Goal: Complete application form: Complete application form

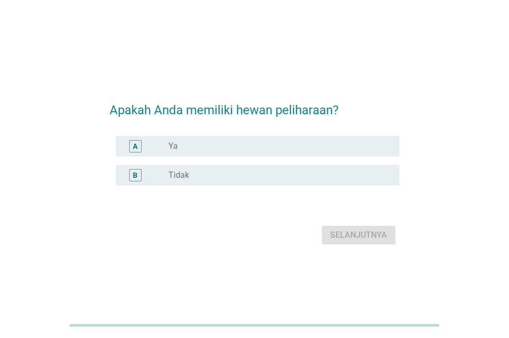
click at [222, 146] on div "radio_button_unchecked Ya" at bounding box center [275, 146] width 214 height 10
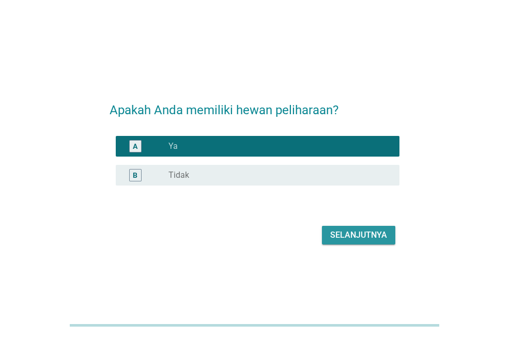
click at [372, 233] on div "Selanjutnya" at bounding box center [358, 235] width 57 height 12
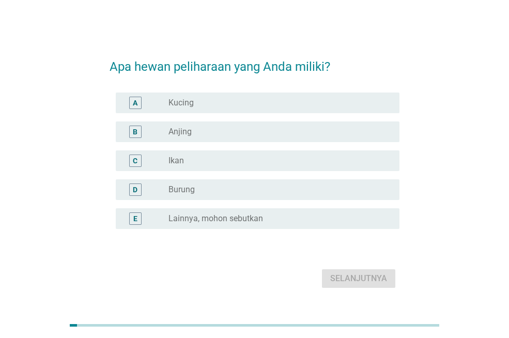
click at [205, 101] on div "radio_button_unchecked Kucing" at bounding box center [275, 103] width 214 height 10
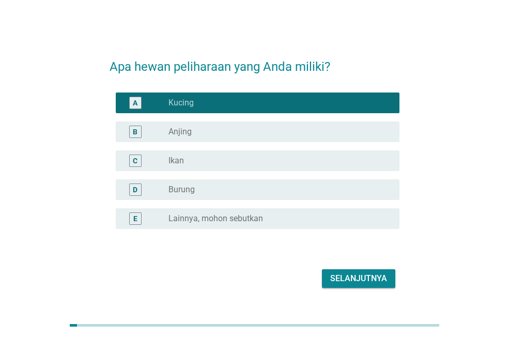
drag, startPoint x: 215, startPoint y: 165, endPoint x: 215, endPoint y: 176, distance: 10.8
click at [215, 165] on div "radio_button_unchecked Ikan" at bounding box center [275, 160] width 214 height 10
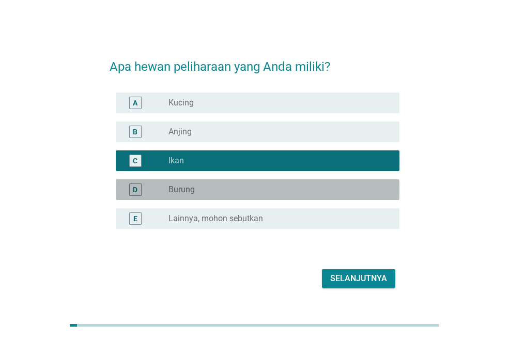
click at [220, 195] on div "radio_button_unchecked Burung" at bounding box center [279, 189] width 223 height 12
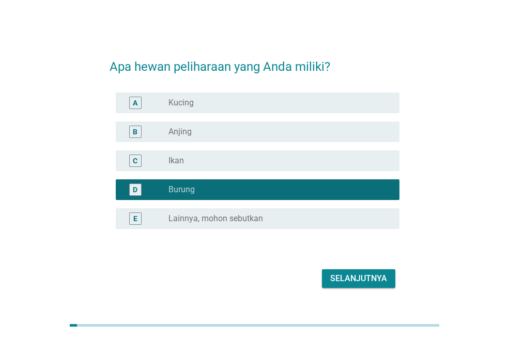
click at [227, 106] on div "radio_button_unchecked Kucing" at bounding box center [275, 103] width 214 height 10
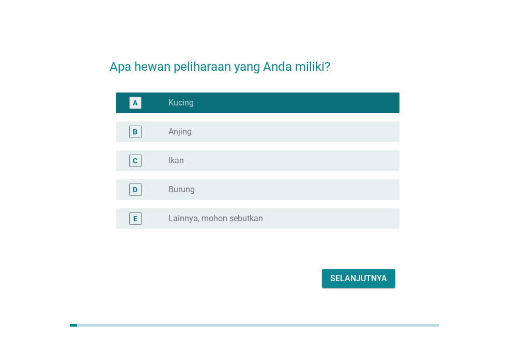
click at [348, 271] on button "Selanjutnya" at bounding box center [358, 278] width 73 height 19
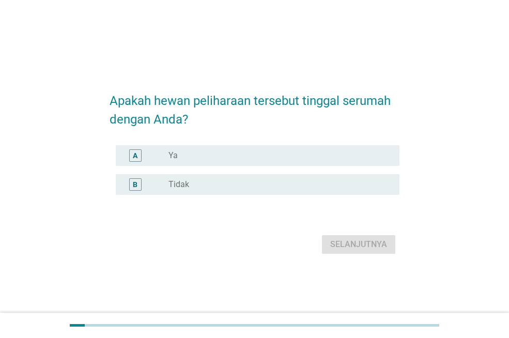
click at [210, 160] on div "radio_button_unchecked Ya" at bounding box center [275, 155] width 214 height 10
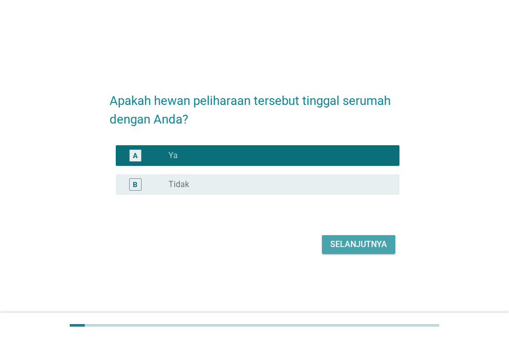
click at [341, 250] on div "Selanjutnya" at bounding box center [358, 244] width 57 height 12
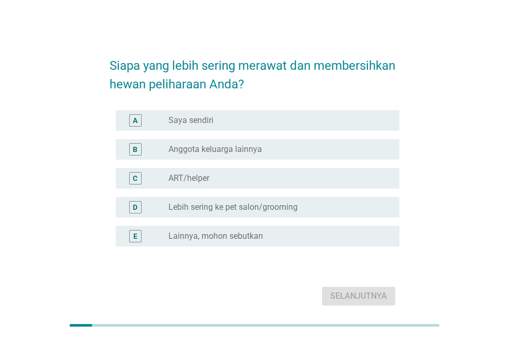
click at [251, 113] on div "A radio_button_unchecked Saya sendiri" at bounding box center [258, 120] width 284 height 21
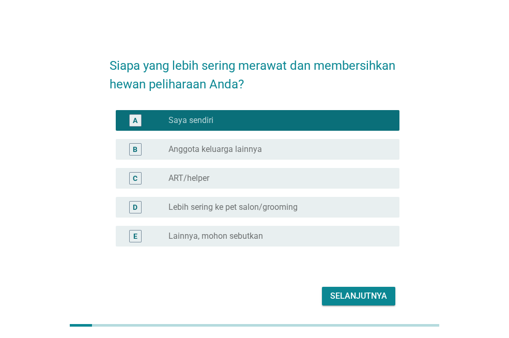
click at [346, 301] on div "Selanjutnya" at bounding box center [358, 296] width 57 height 12
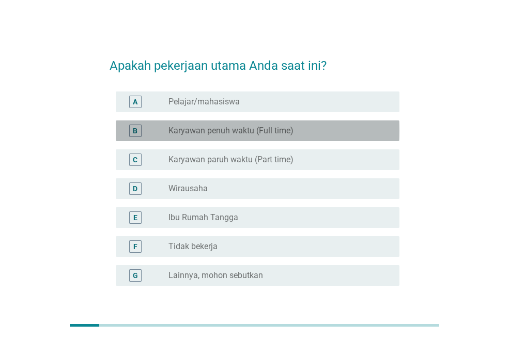
click at [226, 135] on label "Karyawan penuh waktu (Full time)" at bounding box center [230, 131] width 125 height 10
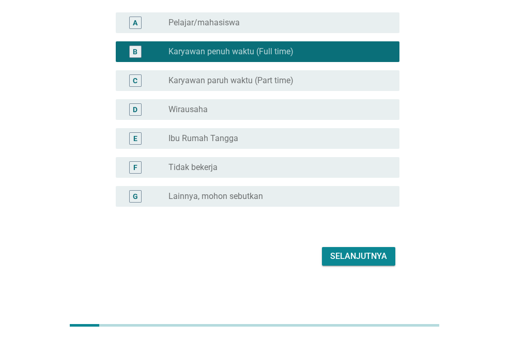
scroll to position [81, 0]
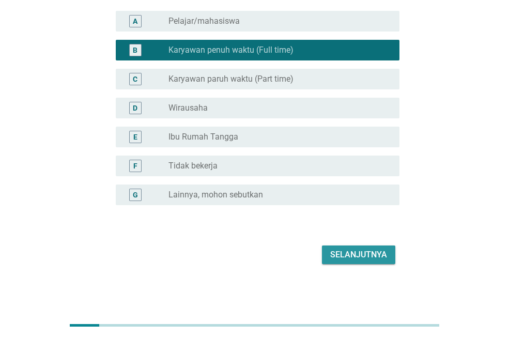
click at [343, 257] on div "Selanjutnya" at bounding box center [358, 254] width 57 height 12
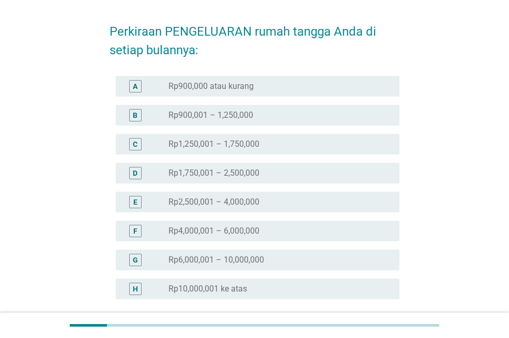
scroll to position [52, 0]
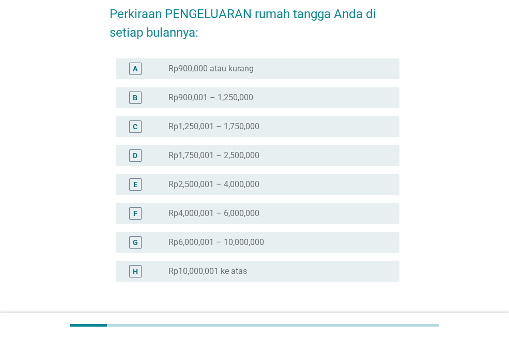
click at [230, 242] on label "Rp6,000,001 – 10,000,000" at bounding box center [216, 242] width 96 height 10
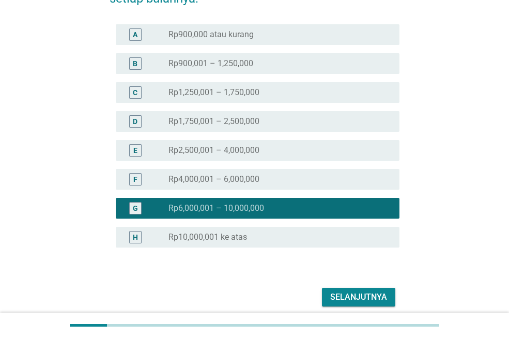
scroll to position [103, 0]
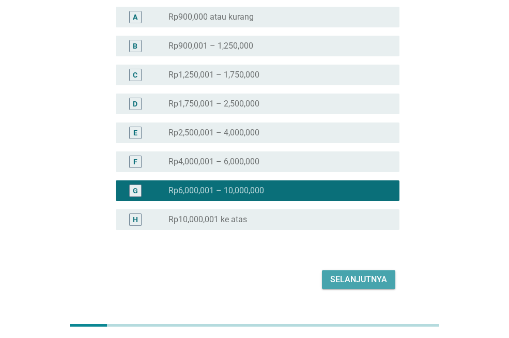
click at [344, 281] on div "Selanjutnya" at bounding box center [358, 279] width 57 height 12
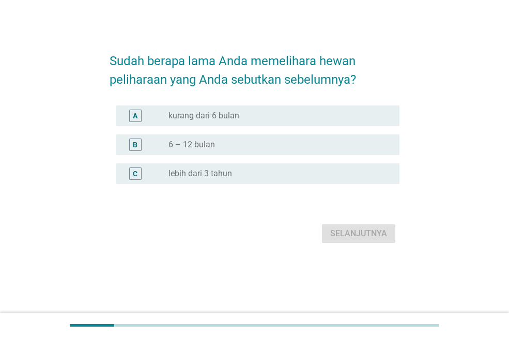
scroll to position [0, 0]
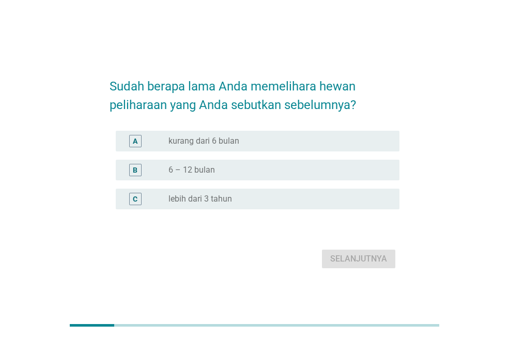
click at [133, 199] on div "C" at bounding box center [135, 199] width 5 height 11
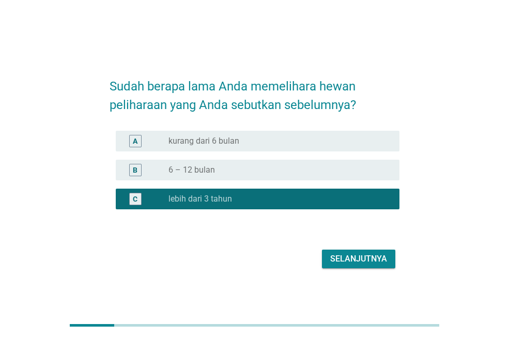
click at [347, 258] on div "Selanjutnya" at bounding box center [358, 259] width 57 height 12
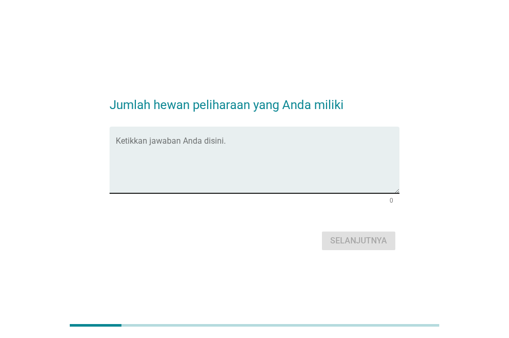
click at [197, 160] on textarea "Ketikkan jawaban Anda disini." at bounding box center [258, 166] width 284 height 54
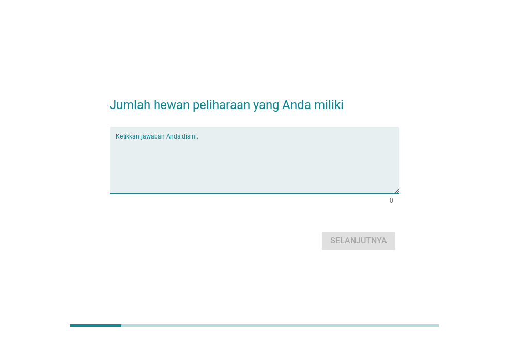
type textarea "l"
type textarea "kucing"
click at [338, 240] on div "Selanjutnya" at bounding box center [358, 241] width 57 height 12
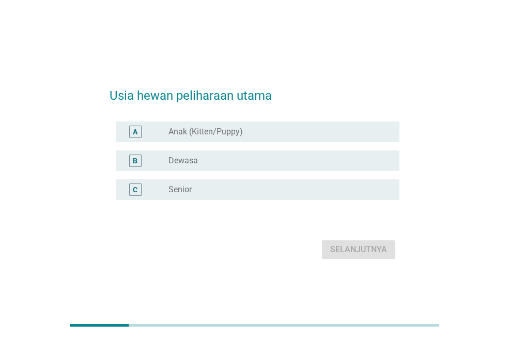
click at [196, 160] on label "Dewasa" at bounding box center [182, 160] width 29 height 10
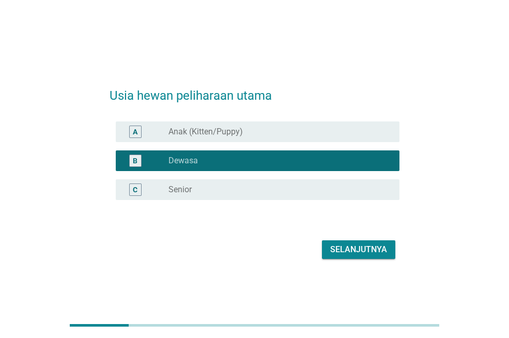
drag, startPoint x: 264, startPoint y: 133, endPoint x: 268, endPoint y: 139, distance: 6.9
click at [265, 133] on div "radio_button_unchecked Anak (Kitten/Puppy)" at bounding box center [275, 132] width 214 height 10
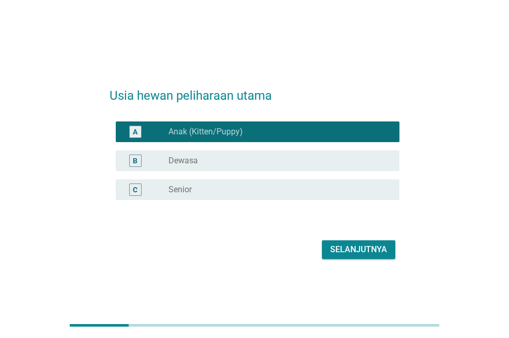
drag, startPoint x: 270, startPoint y: 157, endPoint x: 275, endPoint y: 163, distance: 8.5
click at [270, 157] on div "radio_button_unchecked Dewasa" at bounding box center [275, 160] width 214 height 10
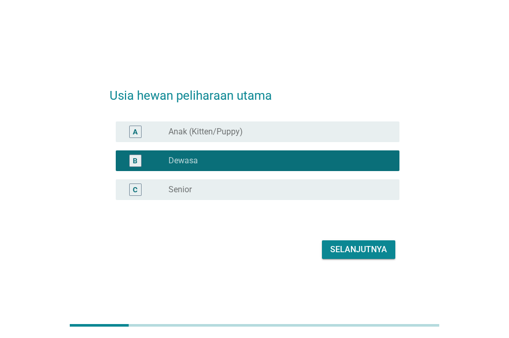
click at [334, 252] on div "Selanjutnya" at bounding box center [358, 249] width 57 height 12
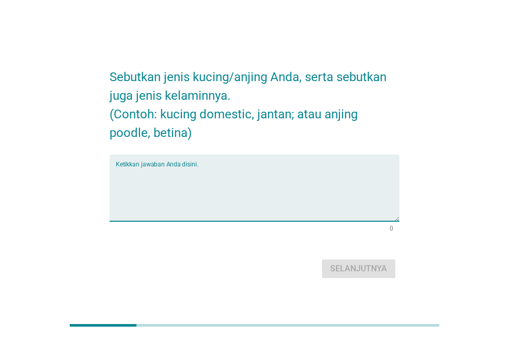
click at [190, 174] on textarea "Ketikkan jawaban Anda disini." at bounding box center [258, 194] width 284 height 54
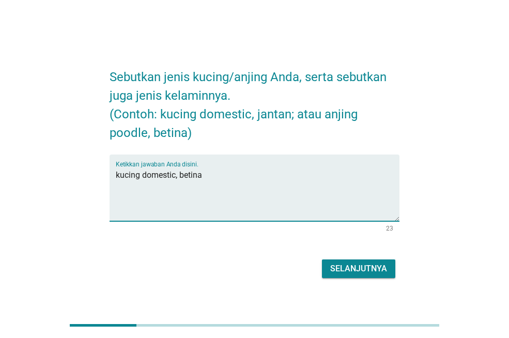
type textarea "kucing domestic, betina"
click at [350, 267] on div "Selanjutnya" at bounding box center [358, 268] width 57 height 12
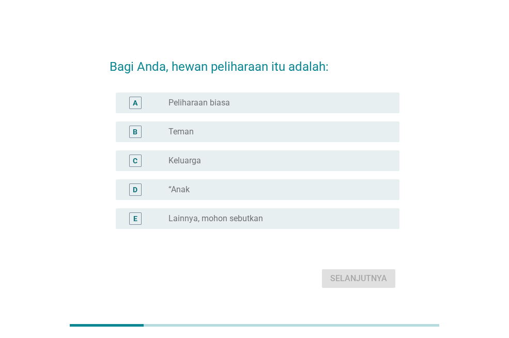
click at [202, 131] on div "radio_button_unchecked Teman" at bounding box center [275, 132] width 214 height 10
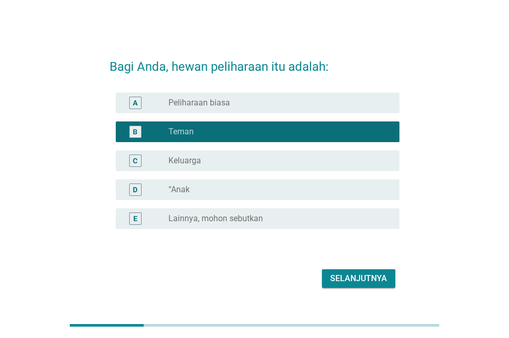
click at [349, 281] on div "Selanjutnya" at bounding box center [358, 278] width 57 height 12
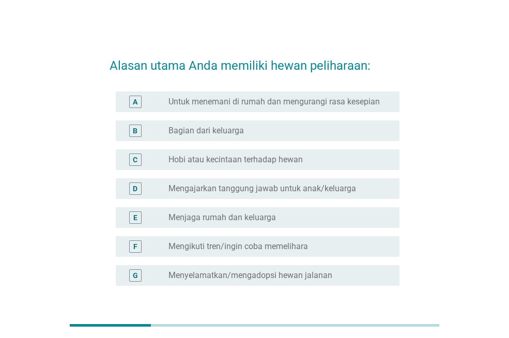
drag, startPoint x: 238, startPoint y: 105, endPoint x: 237, endPoint y: 114, distance: 9.4
click at [238, 105] on label "Untuk menemani di rumah dan mengurangi rasa kesepian" at bounding box center [273, 102] width 211 height 10
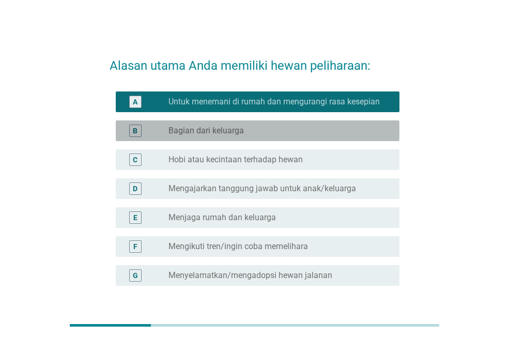
click at [229, 133] on label "Bagian dari keluarga" at bounding box center [205, 131] width 75 height 10
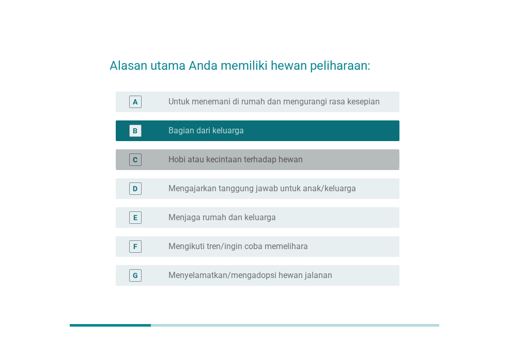
click at [225, 159] on label "Hobi atau kecintaan terhadap hewan" at bounding box center [235, 159] width 134 height 10
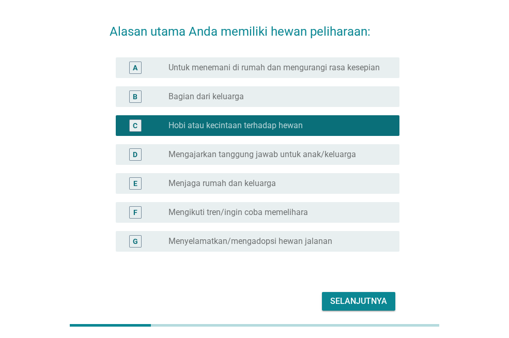
scroll to position [52, 0]
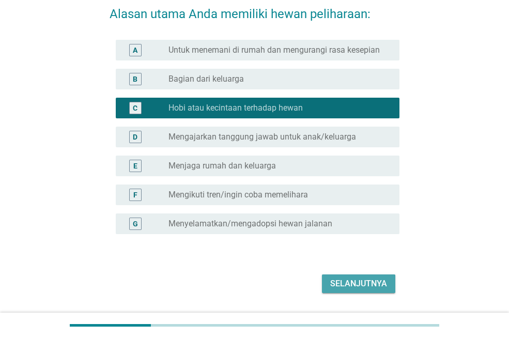
click at [349, 287] on div "Selanjutnya" at bounding box center [358, 283] width 57 height 12
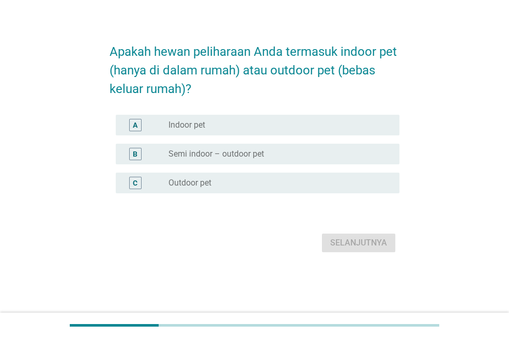
scroll to position [0, 0]
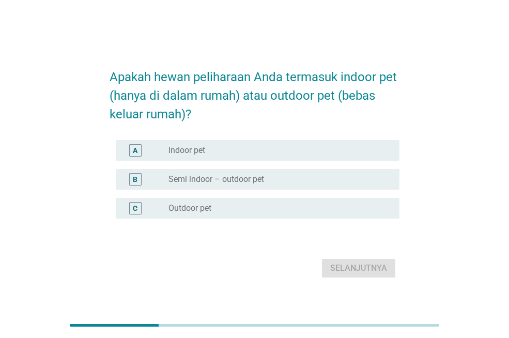
click at [209, 181] on label "Semi indoor – outdoor pet" at bounding box center [216, 179] width 96 height 10
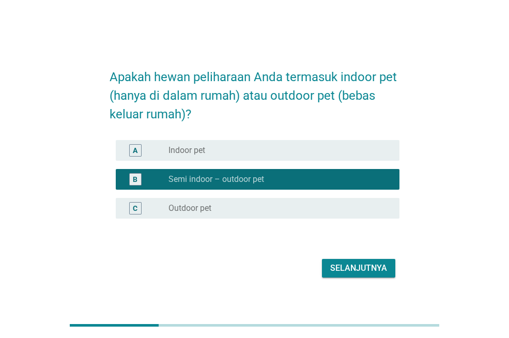
click at [337, 271] on div "Selanjutnya" at bounding box center [358, 268] width 57 height 12
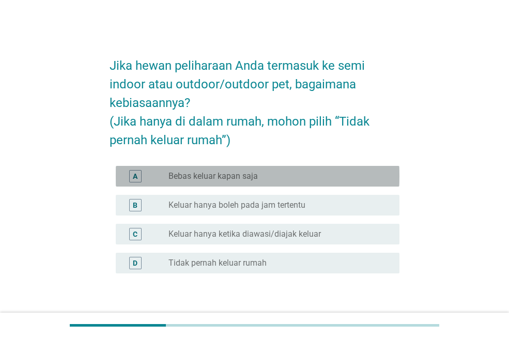
click at [189, 178] on label "Bebas keluar kapan saja" at bounding box center [212, 176] width 89 height 10
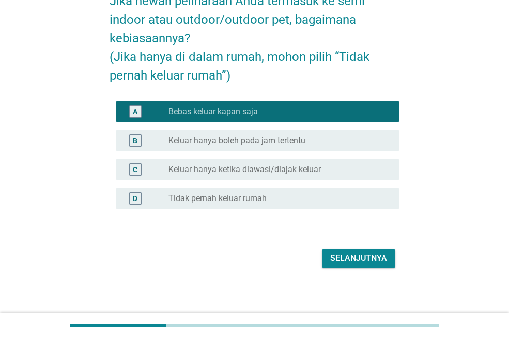
scroll to position [68, 0]
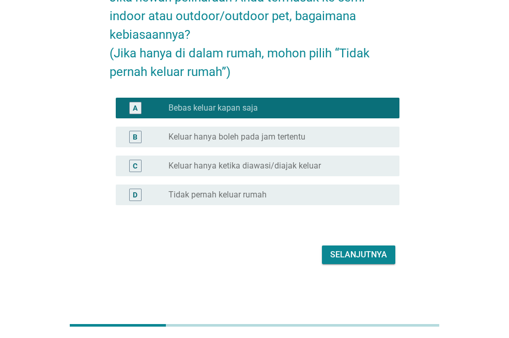
click at [350, 255] on div "Selanjutnya" at bounding box center [358, 254] width 57 height 12
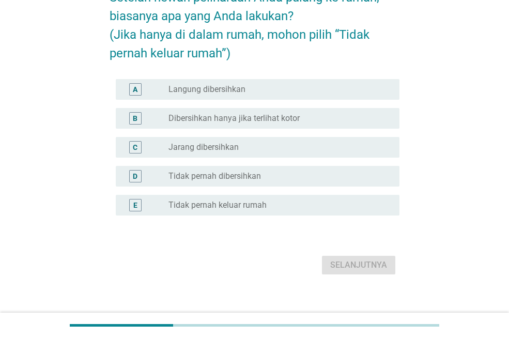
scroll to position [0, 0]
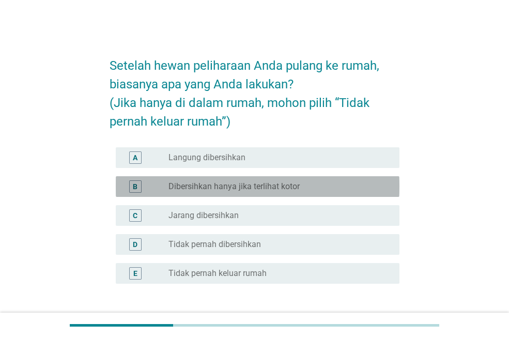
click at [193, 191] on label "Dibersihkan hanya jika terlihat kotor" at bounding box center [233, 186] width 131 height 10
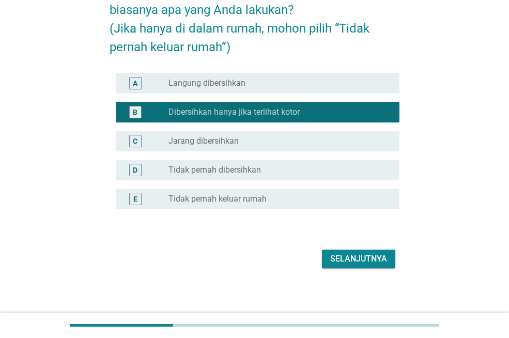
scroll to position [79, 0]
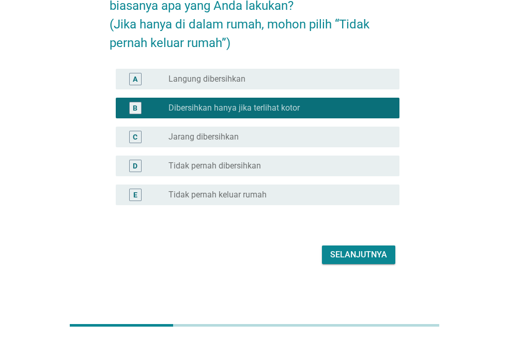
click at [341, 246] on button "Selanjutnya" at bounding box center [358, 254] width 73 height 19
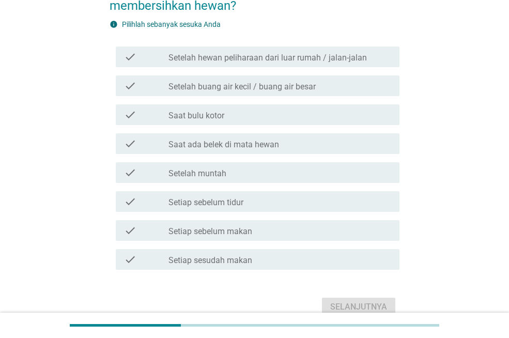
scroll to position [0, 0]
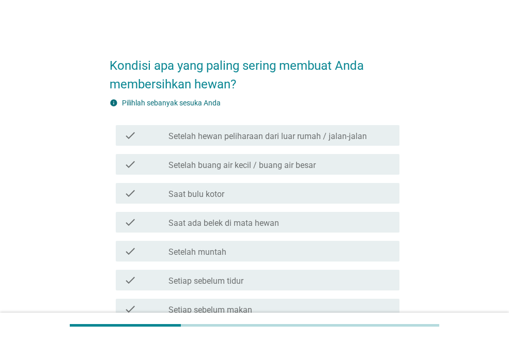
click at [200, 195] on label "Saat bulu kotor" at bounding box center [196, 194] width 56 height 10
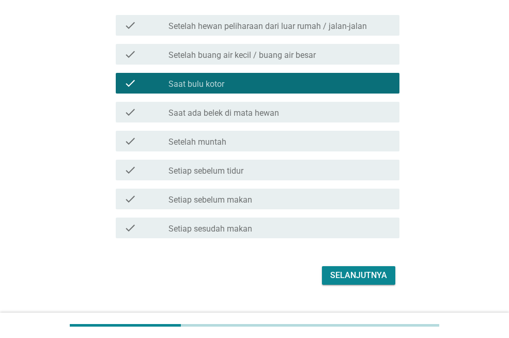
scroll to position [131, 0]
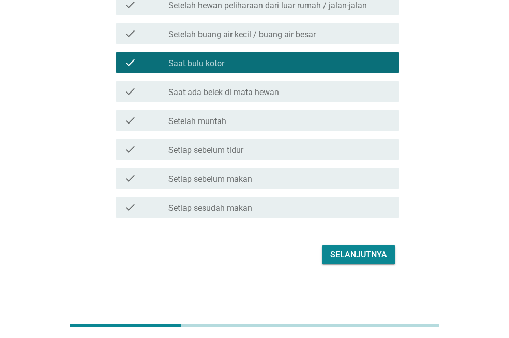
click at [354, 254] on div "Selanjutnya" at bounding box center [358, 254] width 57 height 12
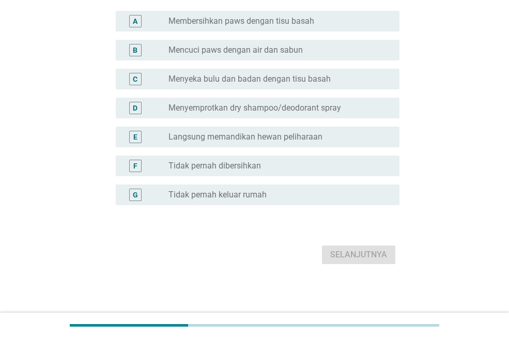
scroll to position [0, 0]
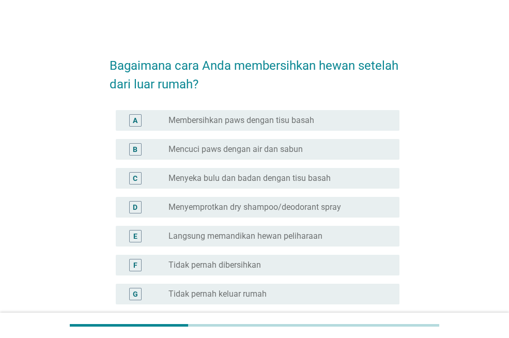
click at [199, 178] on label "Menyeka bulu dan badan dengan tisu basah" at bounding box center [249, 178] width 162 height 10
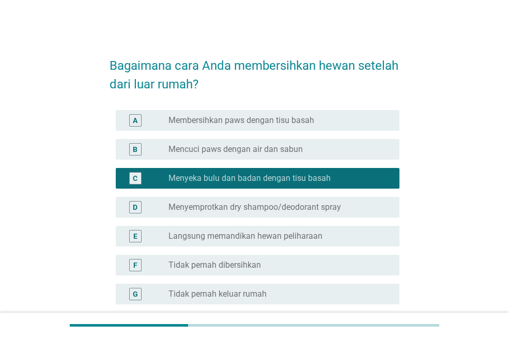
click at [196, 151] on label "Mencuci paws dengan air dan sabun" at bounding box center [235, 149] width 134 height 10
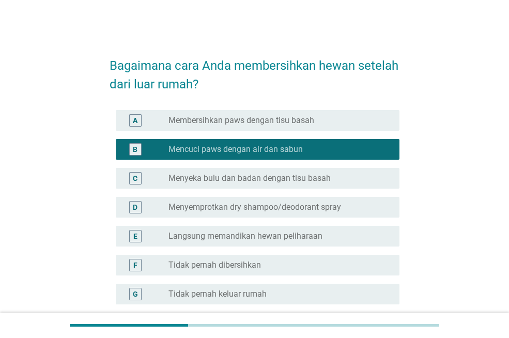
click at [210, 237] on label "Langsung memandikan hewan peliharaan" at bounding box center [245, 236] width 154 height 10
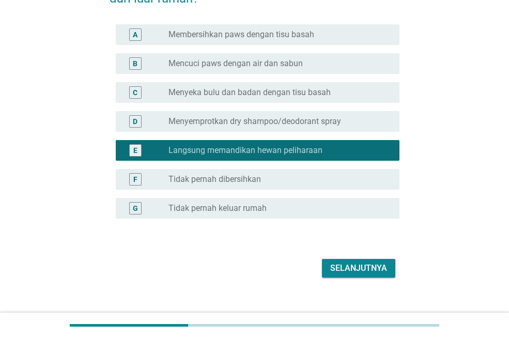
scroll to position [99, 0]
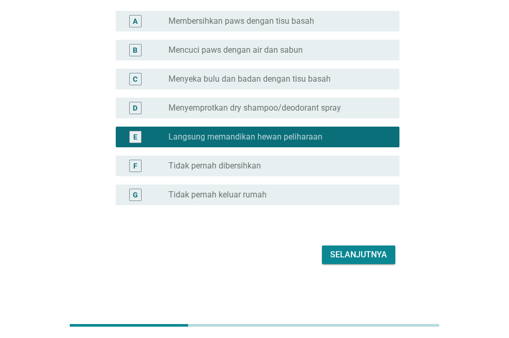
click at [366, 263] on button "Selanjutnya" at bounding box center [358, 254] width 73 height 19
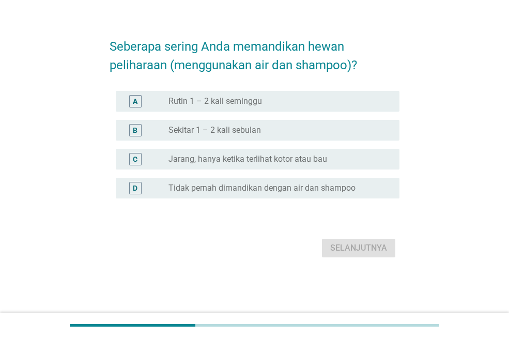
scroll to position [0, 0]
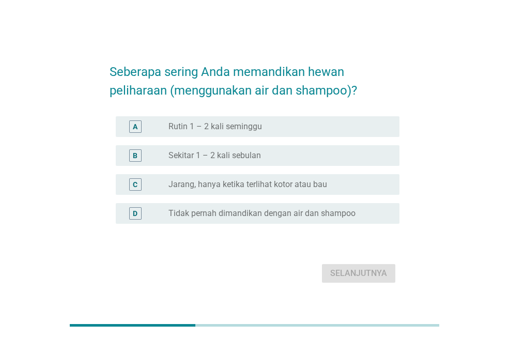
click at [212, 155] on label "Sekitar 1 – 2 kali sebulan" at bounding box center [214, 155] width 92 height 10
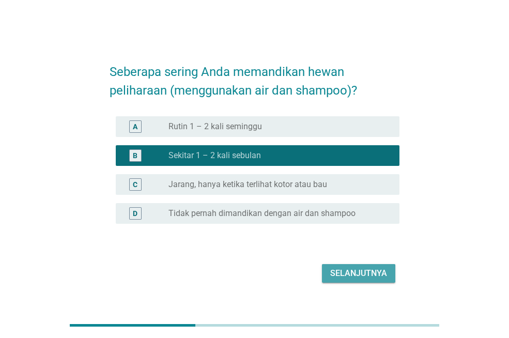
click at [362, 269] on div "Selanjutnya" at bounding box center [358, 273] width 57 height 12
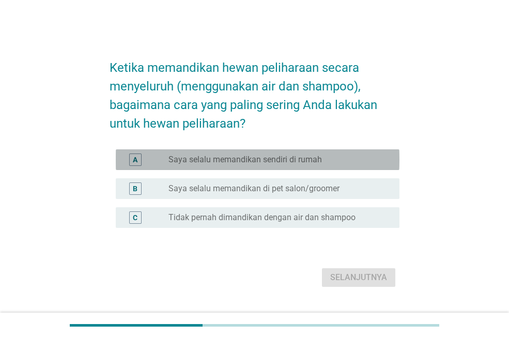
click at [222, 160] on label "Saya selalu memandikan sendiri di rumah" at bounding box center [244, 159] width 153 height 10
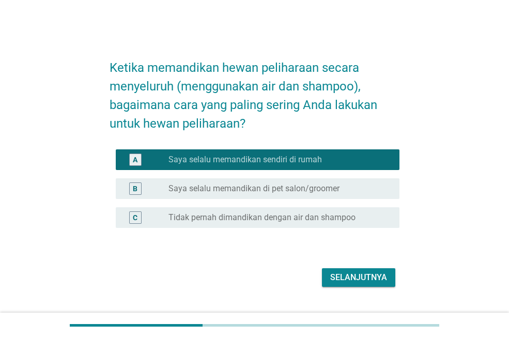
click at [339, 273] on div "Selanjutnya" at bounding box center [358, 277] width 57 height 12
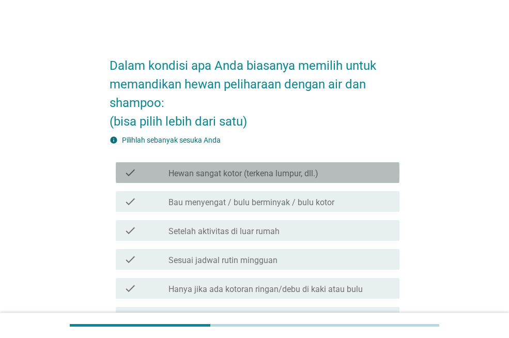
drag, startPoint x: 217, startPoint y: 172, endPoint x: 226, endPoint y: 172, distance: 8.8
click at [217, 172] on label "Hewan sangat kotor (terkena lumpur, dll.)" at bounding box center [243, 173] width 150 height 10
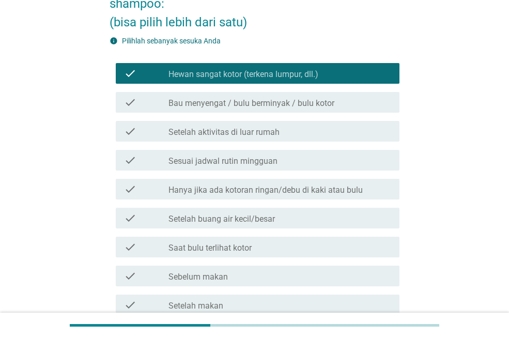
scroll to position [103, 0]
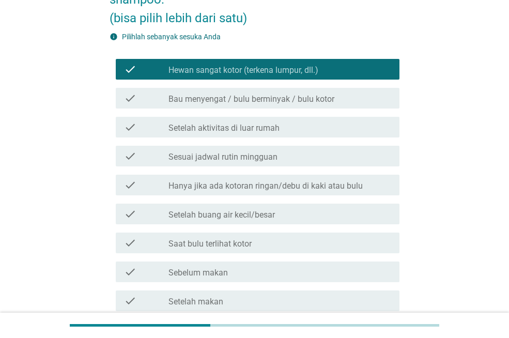
click at [209, 100] on label "Bau menyengat / bulu berminyak / bulu kotor" at bounding box center [251, 99] width 166 height 10
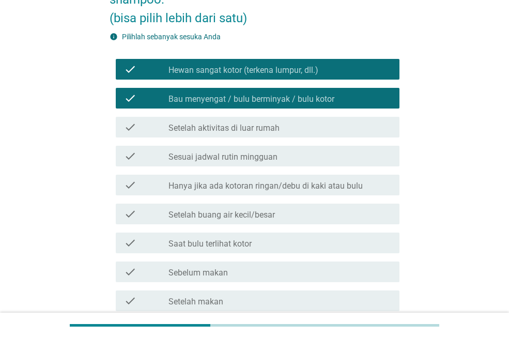
drag, startPoint x: 223, startPoint y: 159, endPoint x: 233, endPoint y: 162, distance: 10.8
click at [225, 160] on label "Sesuai jadwal rutin mingguan" at bounding box center [222, 157] width 109 height 10
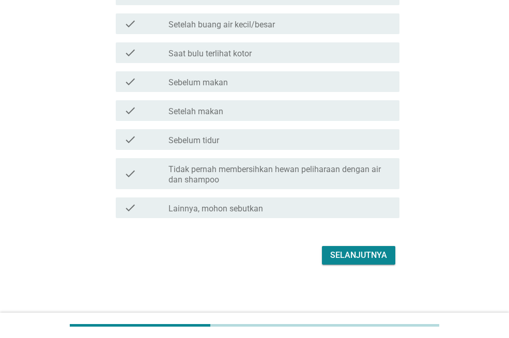
scroll to position [294, 0]
click at [357, 255] on div "Selanjutnya" at bounding box center [358, 254] width 57 height 12
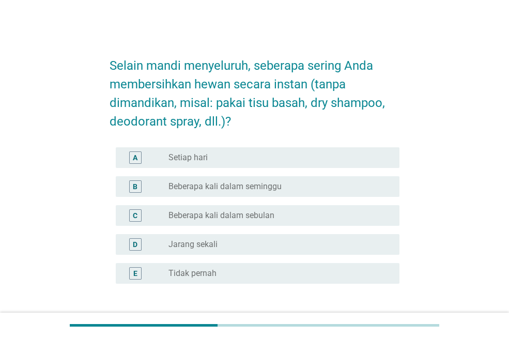
click at [215, 191] on label "Beberapa kali dalam seminggu" at bounding box center [224, 186] width 113 height 10
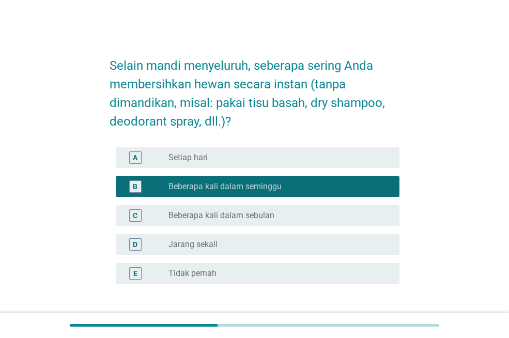
click at [228, 158] on div "radio_button_unchecked Setiap hari" at bounding box center [275, 157] width 214 height 10
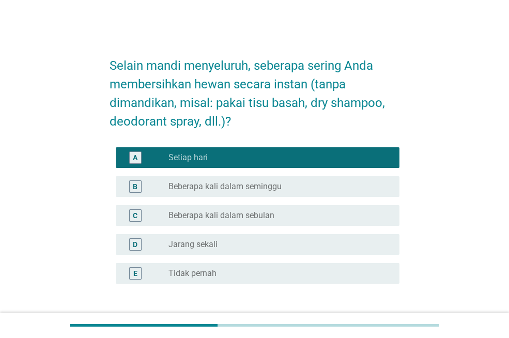
click at [261, 184] on label "Beberapa kali dalam seminggu" at bounding box center [224, 186] width 113 height 10
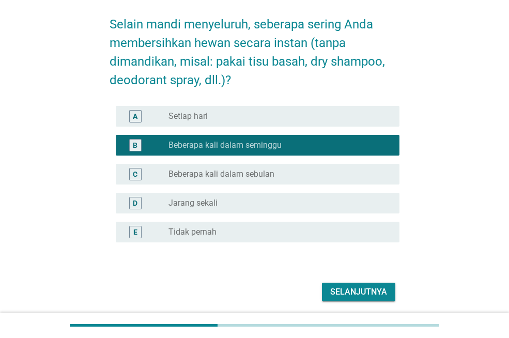
scroll to position [79, 0]
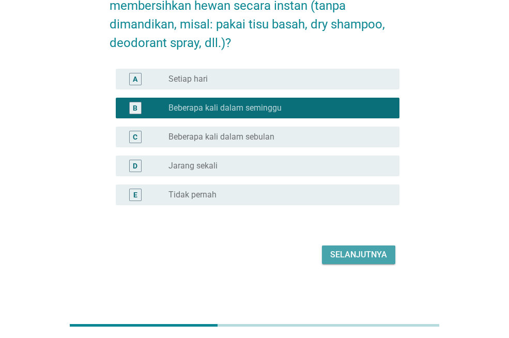
click at [347, 254] on div "Selanjutnya" at bounding box center [358, 254] width 57 height 12
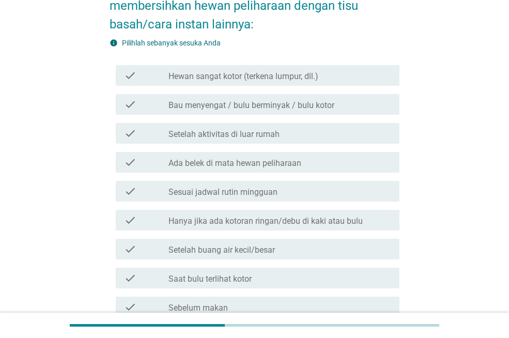
scroll to position [0, 0]
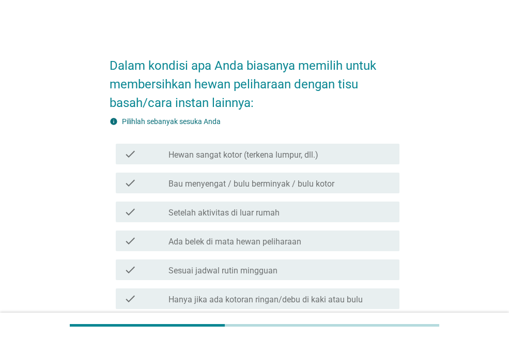
click at [221, 194] on div "check check_box_outline_blank Bau menyengat / bulu berminyak / bulu kotor" at bounding box center [255, 182] width 290 height 29
click at [255, 213] on label "Setelah aktivitas di luar rumah" at bounding box center [223, 213] width 111 height 10
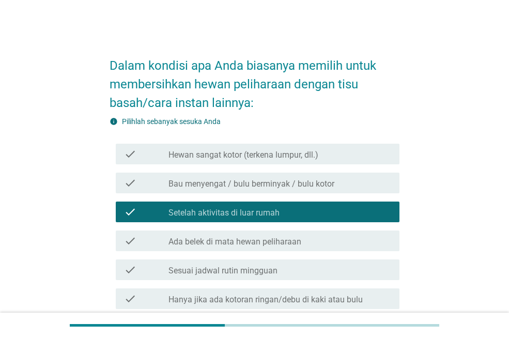
click at [273, 240] on label "Ada belek di mata hewan peliharaan" at bounding box center [234, 242] width 133 height 10
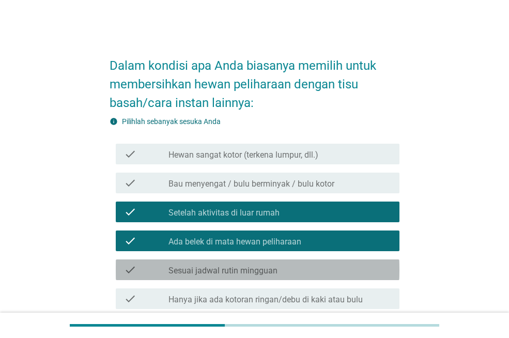
click at [255, 273] on label "Sesuai jadwal rutin mingguan" at bounding box center [222, 271] width 109 height 10
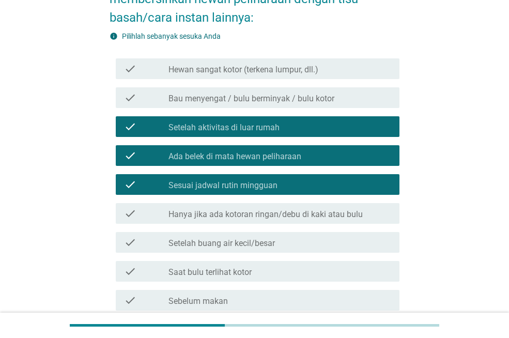
scroll to position [103, 0]
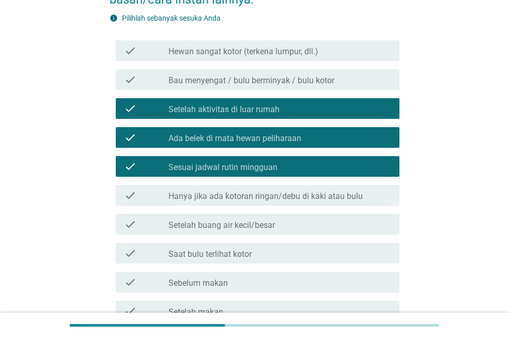
click at [248, 196] on label "Hanya jika ada kotoran ringan/debu di kaki atau bulu" at bounding box center [265, 196] width 194 height 10
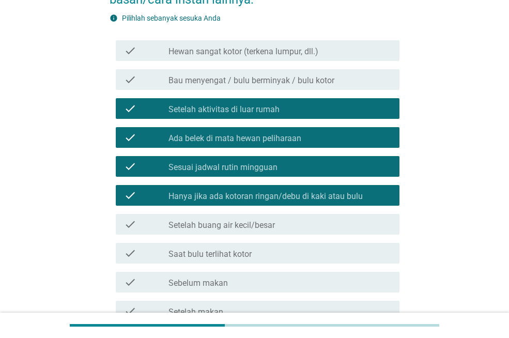
click at [248, 226] on label "Setelah buang air kecil/besar" at bounding box center [221, 225] width 106 height 10
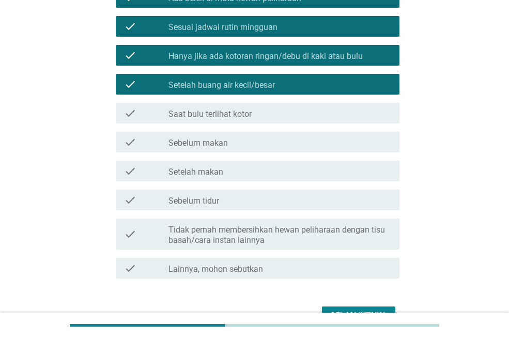
scroll to position [304, 0]
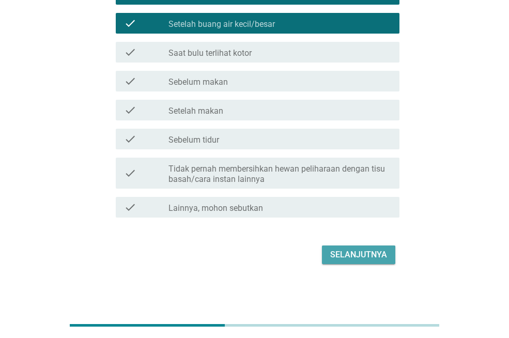
click at [354, 249] on div "Selanjutnya" at bounding box center [358, 254] width 57 height 12
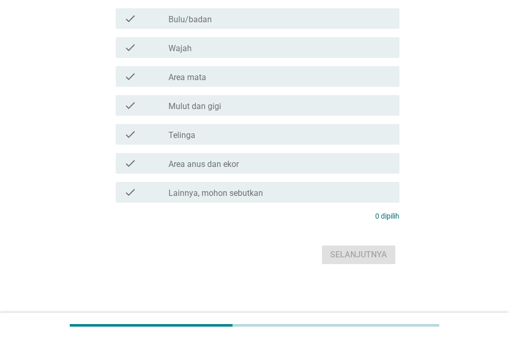
scroll to position [0, 0]
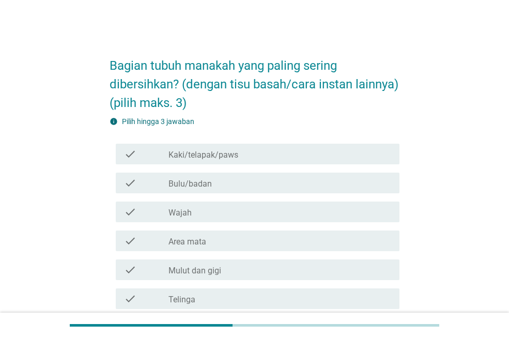
click at [228, 218] on div "check_box_outline_blank Wajah" at bounding box center [279, 212] width 223 height 12
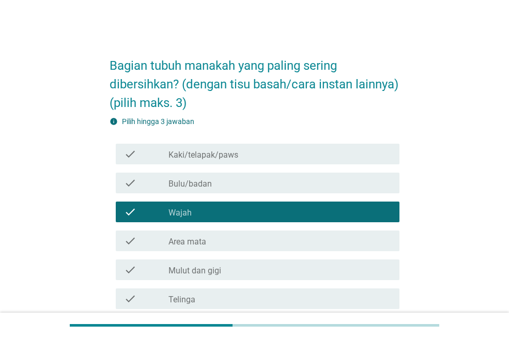
click at [235, 251] on div "check check_box_outline_blank Area mata" at bounding box center [258, 240] width 284 height 21
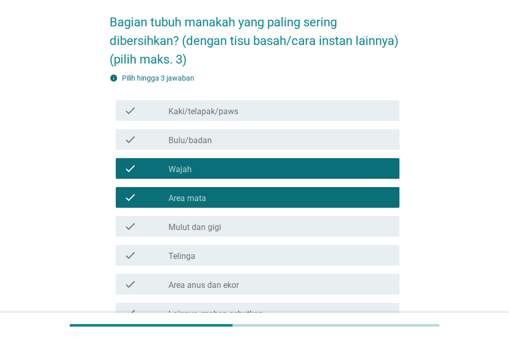
scroll to position [103, 0]
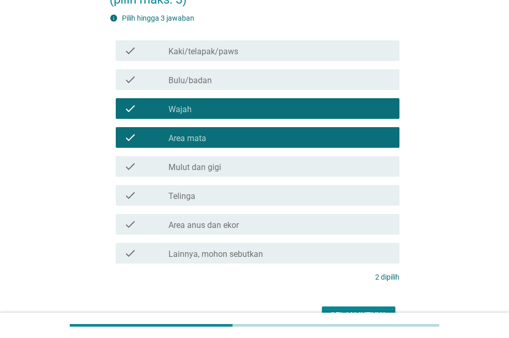
click at [228, 201] on div "check_box_outline_blank Telinga" at bounding box center [279, 195] width 223 height 12
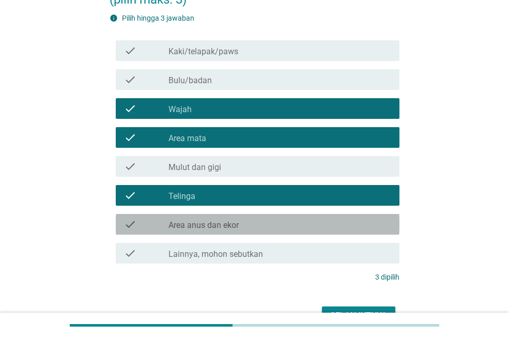
click at [282, 230] on div "check_box_outline_blank Area anus dan ekor" at bounding box center [279, 224] width 223 height 12
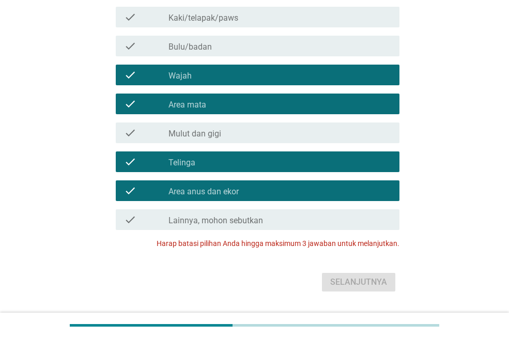
scroll to position [155, 0]
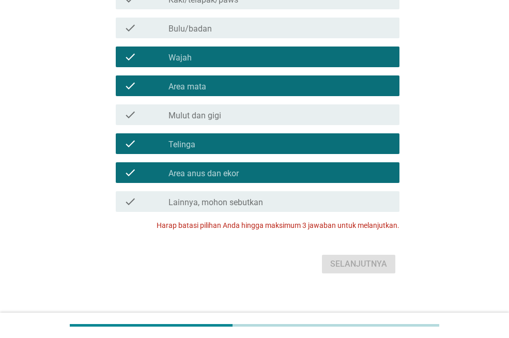
click at [214, 63] on div "check_box_outline_blank Wajah" at bounding box center [279, 57] width 223 height 12
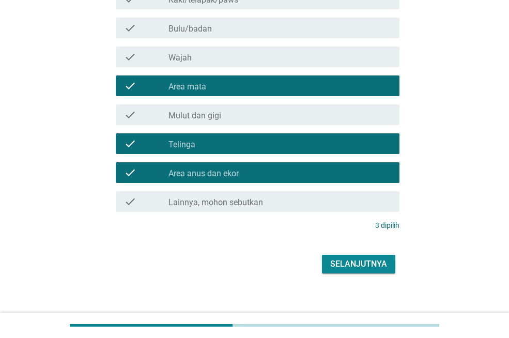
click at [372, 270] on div "Selanjutnya" at bounding box center [358, 264] width 57 height 12
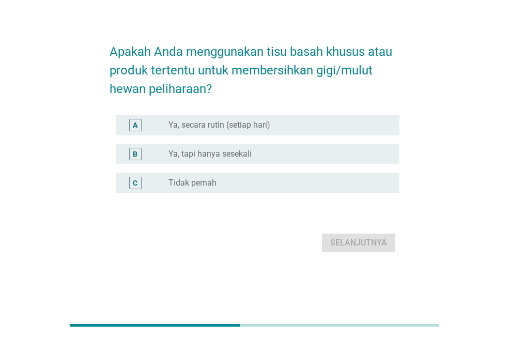
scroll to position [0, 0]
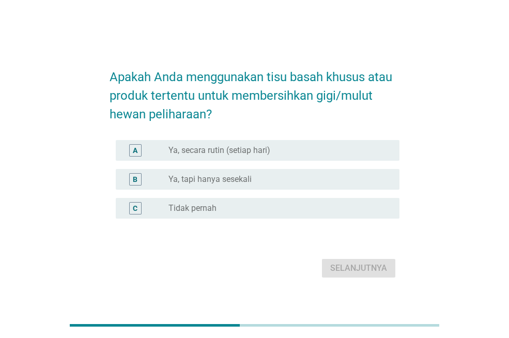
click at [246, 180] on label "Ya, tapi hanya sesekali" at bounding box center [209, 179] width 83 height 10
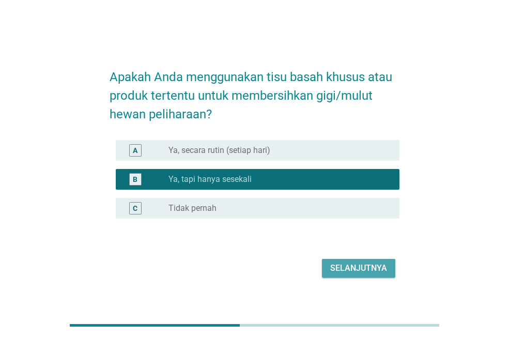
click at [367, 271] on div "Selanjutnya" at bounding box center [358, 268] width 57 height 12
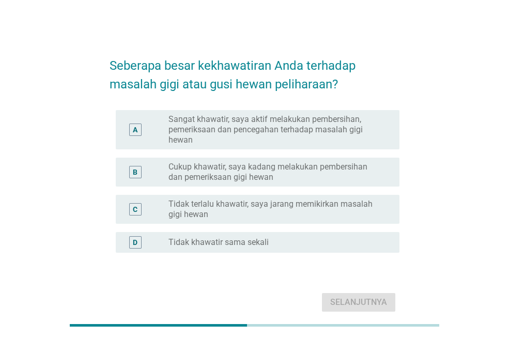
click at [223, 210] on label "Tidak terlalu khawatir, saya jarang memikirkan masalah gigi hewan" at bounding box center [275, 209] width 214 height 21
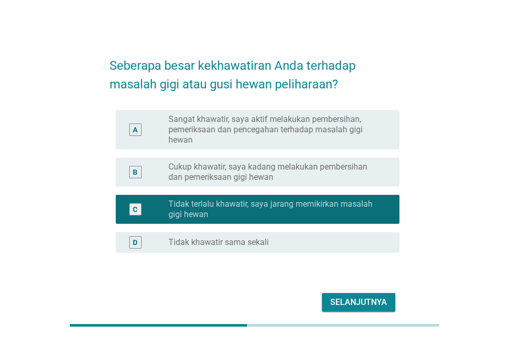
click at [339, 303] on div "Selanjutnya" at bounding box center [358, 302] width 57 height 12
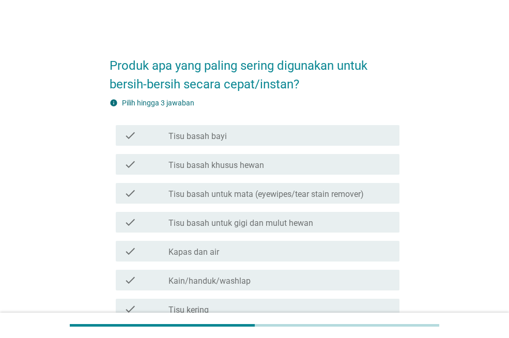
click at [253, 166] on label "Tisu basah khusus hewan" at bounding box center [216, 165] width 96 height 10
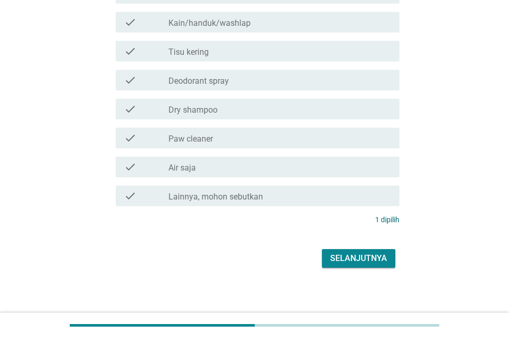
scroll to position [261, 0]
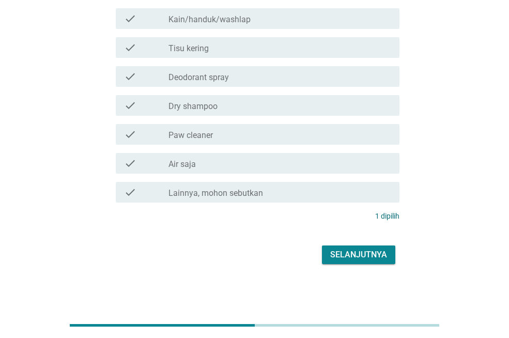
click at [232, 76] on div "check_box_outline_blank Deodorant spray" at bounding box center [279, 76] width 223 height 12
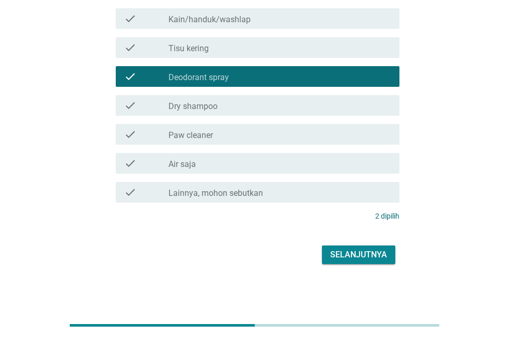
click at [360, 258] on div "Selanjutnya" at bounding box center [358, 254] width 57 height 12
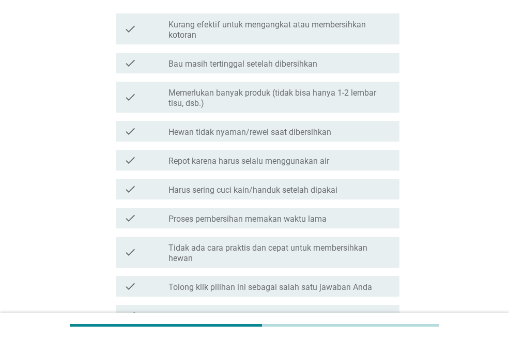
scroll to position [155, 0]
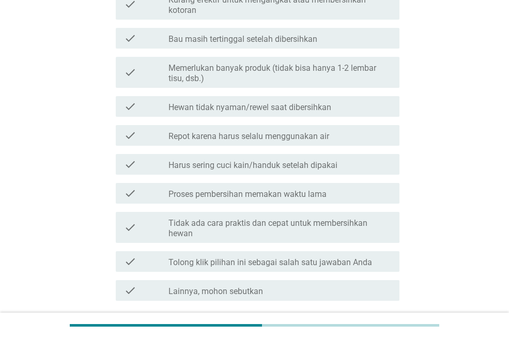
click at [248, 228] on label "Tidak ada cara praktis dan cepat untuk membersihkan hewan" at bounding box center [279, 228] width 223 height 21
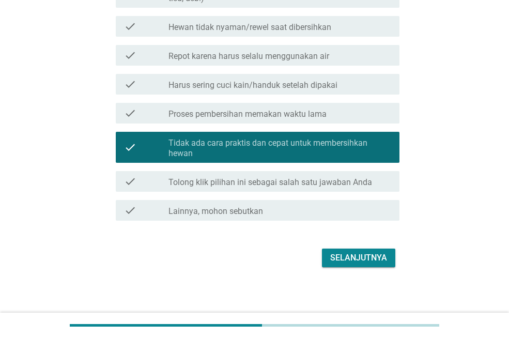
scroll to position [238, 0]
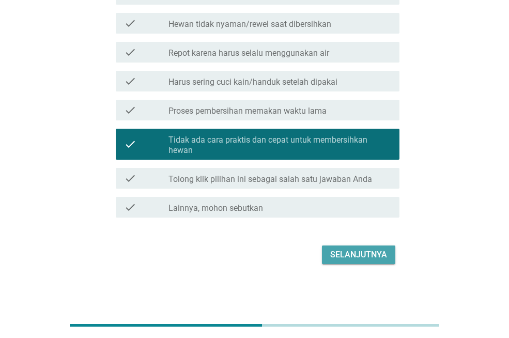
click at [372, 250] on div "Selanjutnya" at bounding box center [358, 254] width 57 height 12
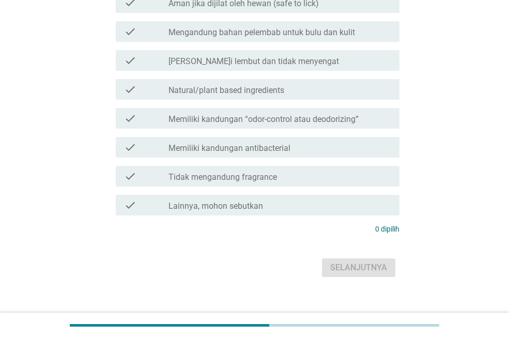
scroll to position [0, 0]
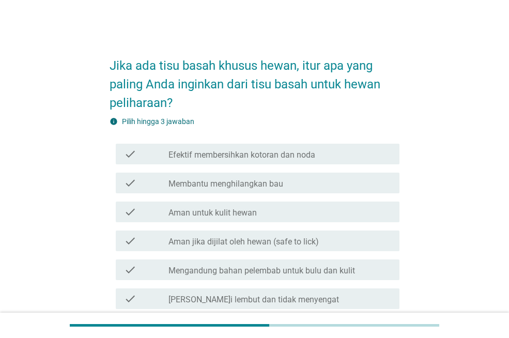
click at [239, 161] on div "check check_box_outline_blank Efektif membersihkan kotoran dan noda" at bounding box center [258, 154] width 284 height 21
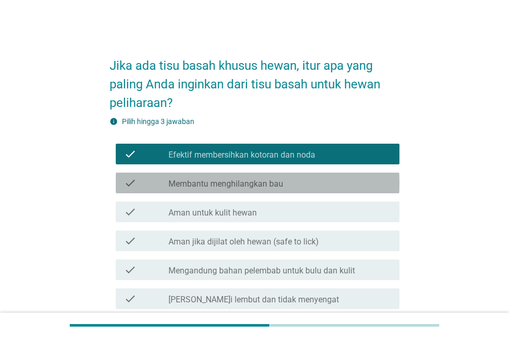
click at [238, 184] on label "Membantu menghilangkan bau" at bounding box center [225, 184] width 115 height 10
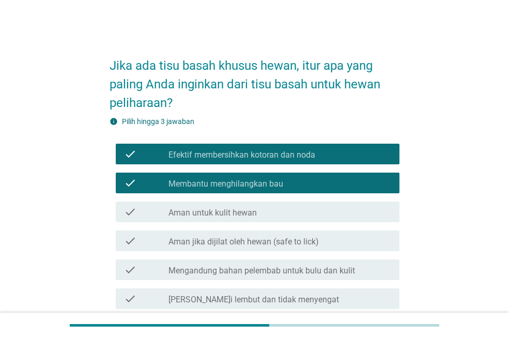
click at [240, 187] on label "Membantu menghilangkan bau" at bounding box center [225, 184] width 115 height 10
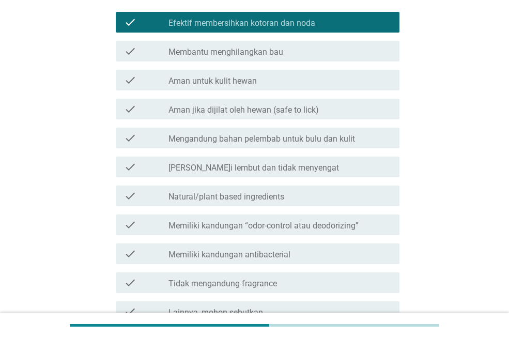
scroll to position [155, 0]
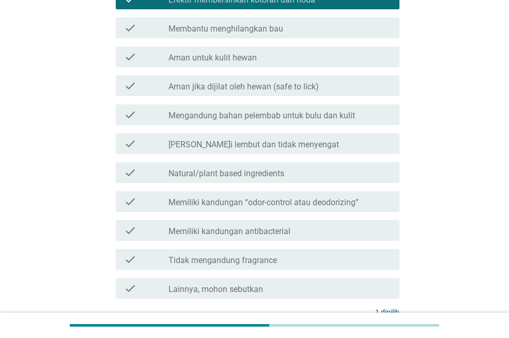
click at [236, 233] on label "Memiliki kandungan antibacterial" at bounding box center [229, 231] width 122 height 10
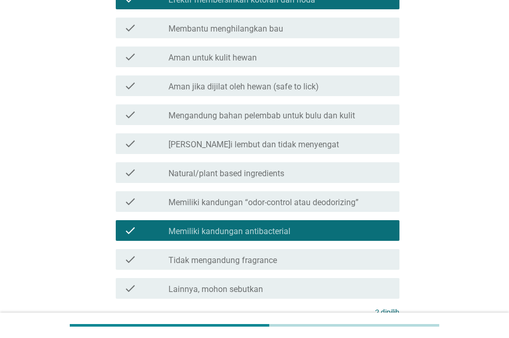
click at [230, 60] on label "Aman untuk kulit hewan" at bounding box center [212, 58] width 88 height 10
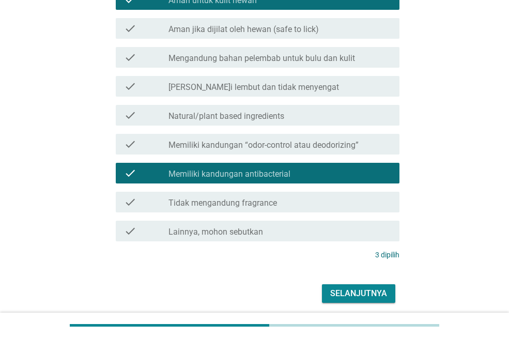
scroll to position [251, 0]
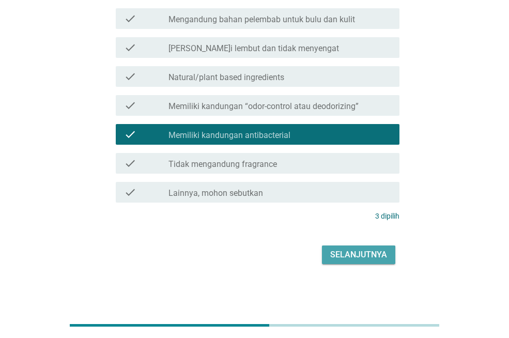
click at [363, 253] on div "Selanjutnya" at bounding box center [358, 254] width 57 height 12
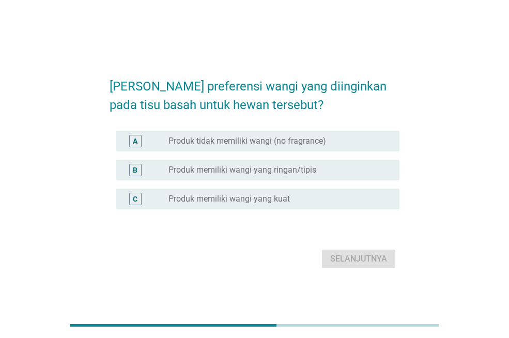
click at [245, 143] on label "Produk tidak memiliki wangi (no fragrance)" at bounding box center [247, 141] width 158 height 10
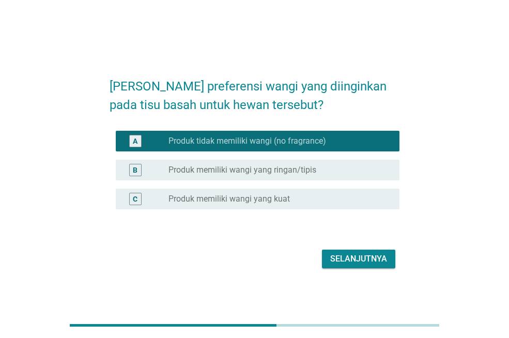
click at [343, 255] on div "Selanjutnya" at bounding box center [358, 259] width 57 height 12
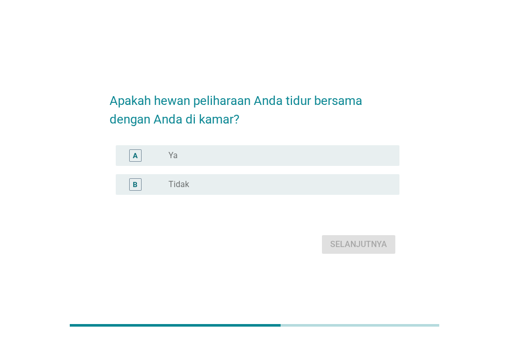
click at [179, 189] on label "Tidak" at bounding box center [178, 184] width 21 height 10
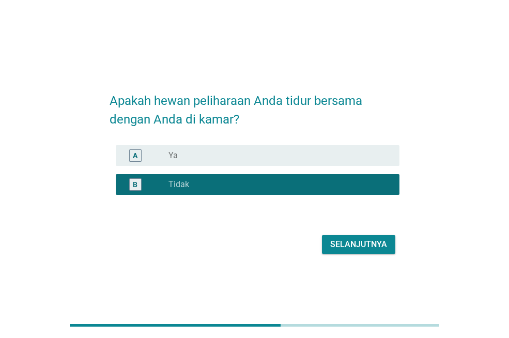
click at [340, 236] on button "Selanjutnya" at bounding box center [358, 244] width 73 height 19
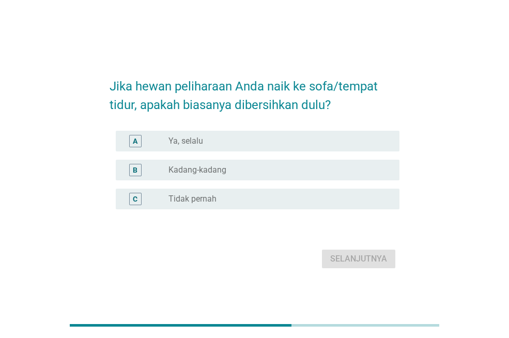
click at [234, 139] on div "radio_button_unchecked Ya, selalu" at bounding box center [275, 141] width 214 height 10
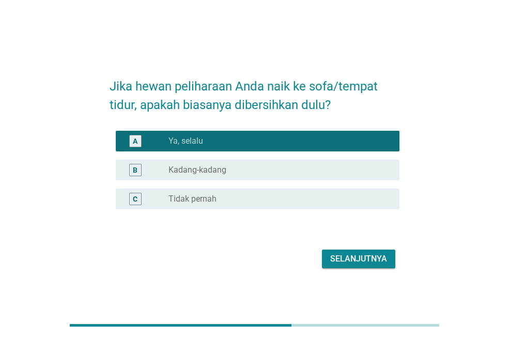
click at [347, 259] on div "Selanjutnya" at bounding box center [358, 259] width 57 height 12
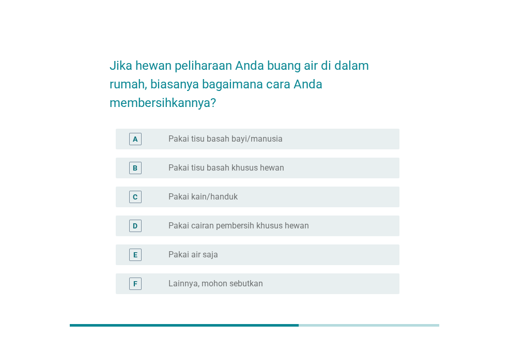
click at [245, 226] on label "Pakai cairan pembersih khusus hewan" at bounding box center [238, 226] width 141 height 10
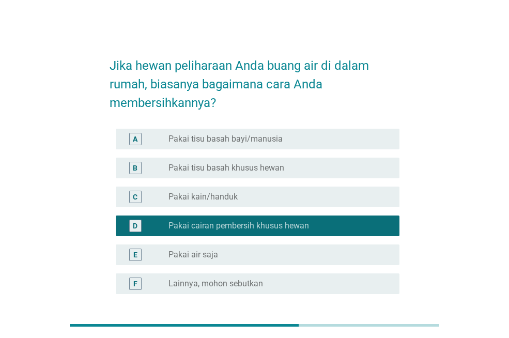
click at [228, 138] on label "Pakai tisu basah bayi/manusia" at bounding box center [225, 139] width 114 height 10
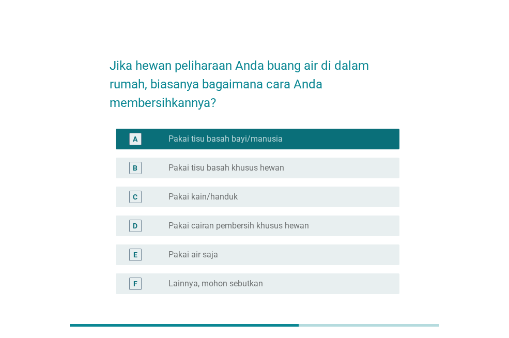
click at [254, 230] on label "Pakai cairan pembersih khusus hewan" at bounding box center [238, 226] width 141 height 10
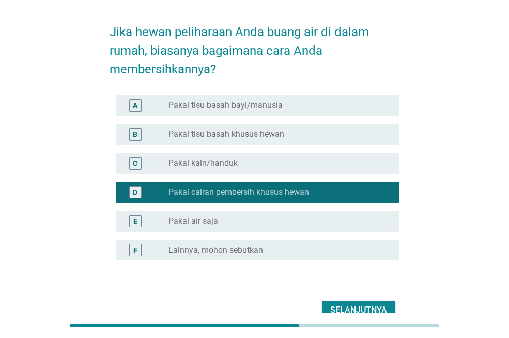
scroll to position [52, 0]
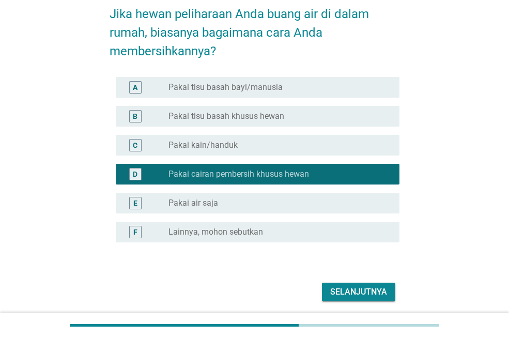
click at [356, 290] on div "Selanjutnya" at bounding box center [358, 292] width 57 height 12
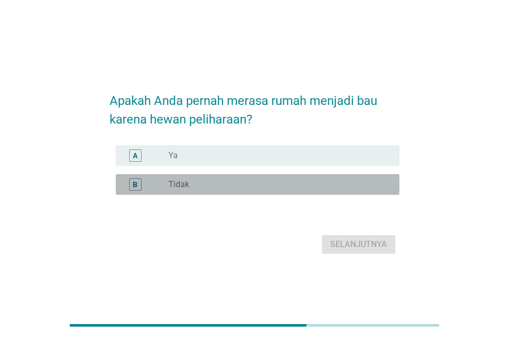
drag, startPoint x: 224, startPoint y: 183, endPoint x: 238, endPoint y: 184, distance: 13.4
click at [225, 183] on div "radio_button_unchecked Tidak" at bounding box center [275, 184] width 214 height 10
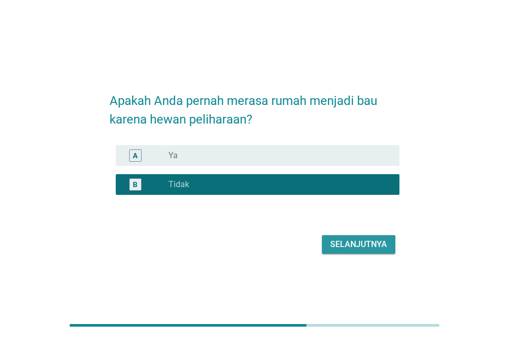
click at [361, 246] on div "Selanjutnya" at bounding box center [358, 244] width 57 height 12
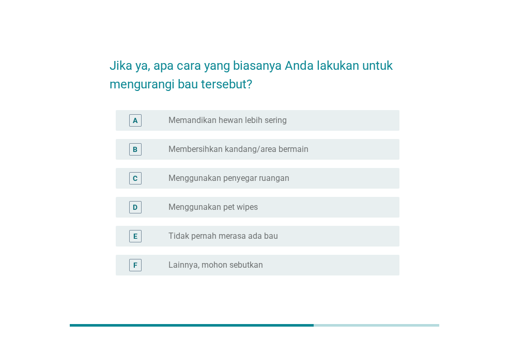
click at [216, 119] on label "Memandikan hewan lebih sering" at bounding box center [227, 120] width 118 height 10
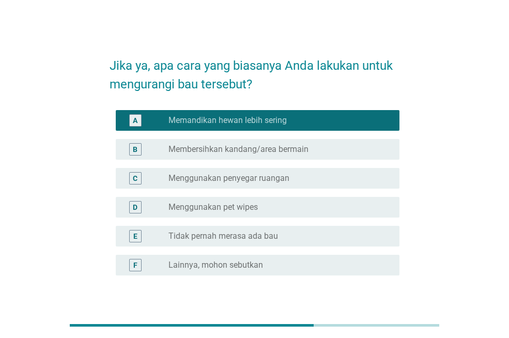
click at [219, 147] on label "Membersihkan kandang/area bermain" at bounding box center [238, 149] width 140 height 10
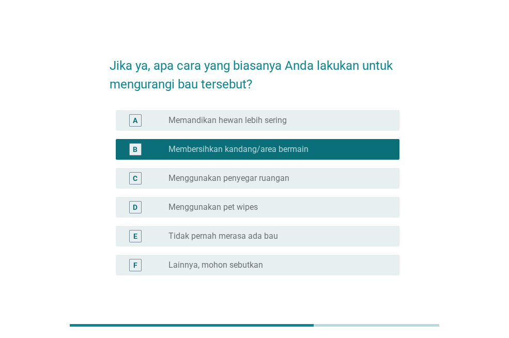
drag, startPoint x: 237, startPoint y: 177, endPoint x: 241, endPoint y: 182, distance: 6.7
click at [237, 177] on label "Menggunakan penyegar ruangan" at bounding box center [228, 178] width 121 height 10
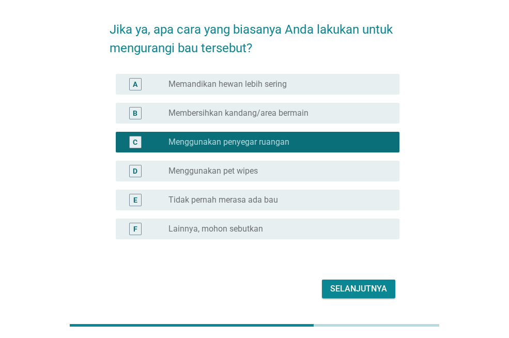
scroll to position [70, 0]
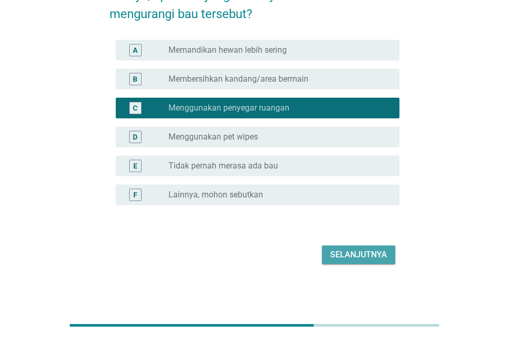
click at [345, 251] on div "Selanjutnya" at bounding box center [358, 254] width 57 height 12
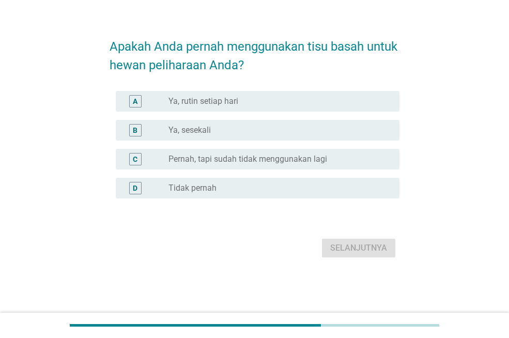
scroll to position [0, 0]
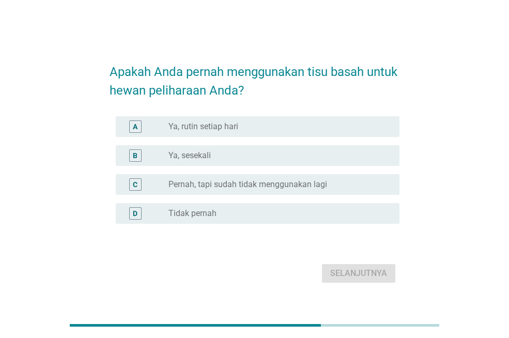
click at [255, 125] on div "radio_button_unchecked Ya, rutin setiap hari" at bounding box center [275, 126] width 214 height 10
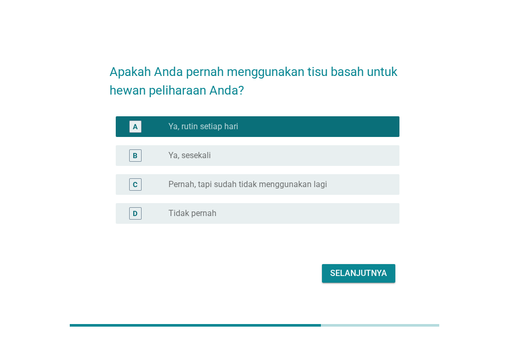
click at [352, 272] on div "Selanjutnya" at bounding box center [358, 273] width 57 height 12
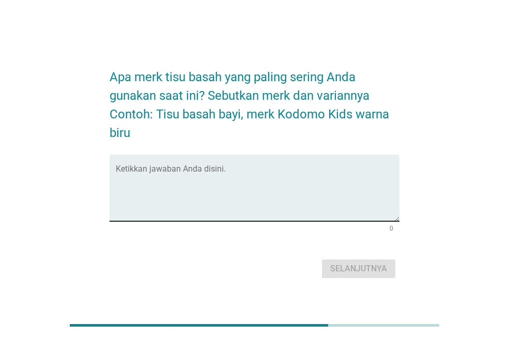
click at [279, 176] on textarea "Ketikkan jawaban Anda disini." at bounding box center [258, 194] width 284 height 54
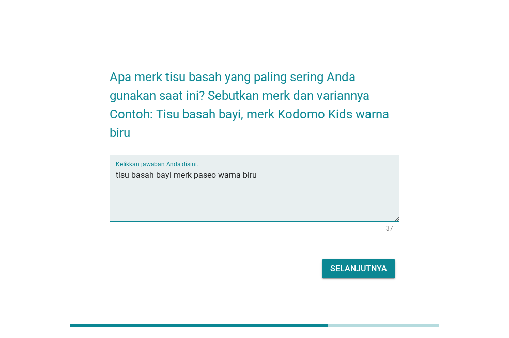
type textarea "tisu basah bayi merk paseo warna biru"
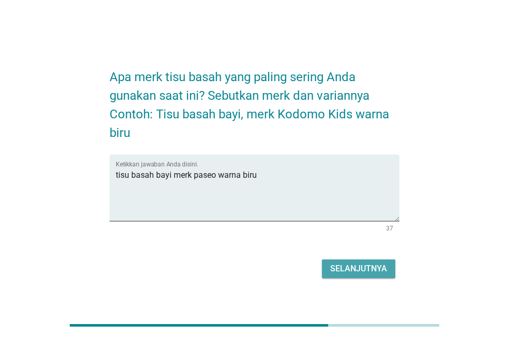
click at [359, 270] on div "Selanjutnya" at bounding box center [358, 268] width 57 height 12
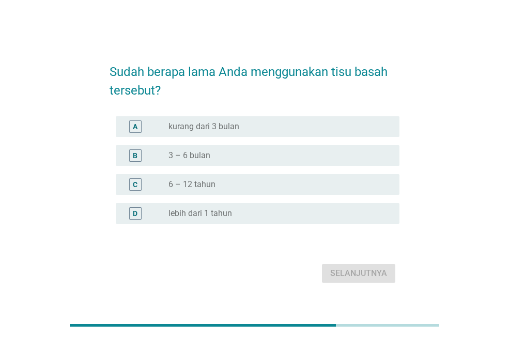
click at [241, 212] on div "radio_button_unchecked lebih dari 1 tahun" at bounding box center [275, 213] width 214 height 10
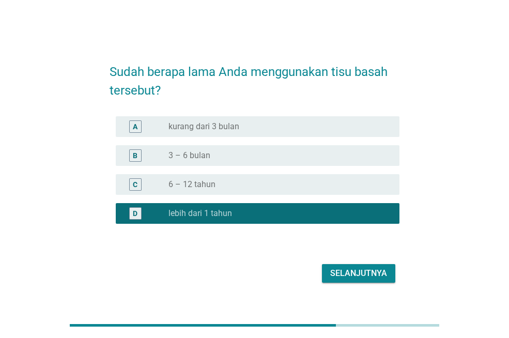
click at [350, 271] on div "Selanjutnya" at bounding box center [358, 273] width 57 height 12
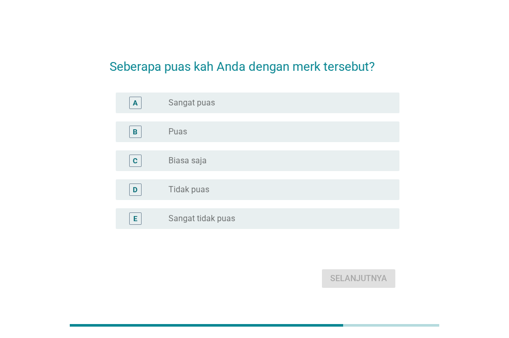
click at [215, 160] on div "radio_button_unchecked Biasa saja" at bounding box center [275, 160] width 214 height 10
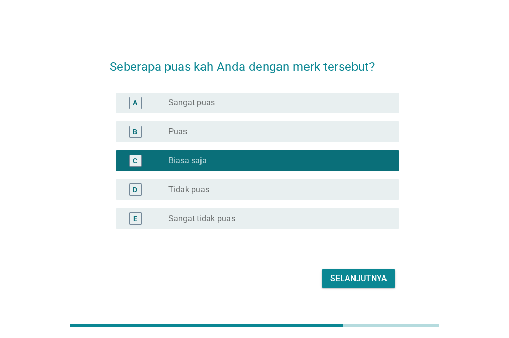
click at [347, 277] on div "Selanjutnya" at bounding box center [358, 278] width 57 height 12
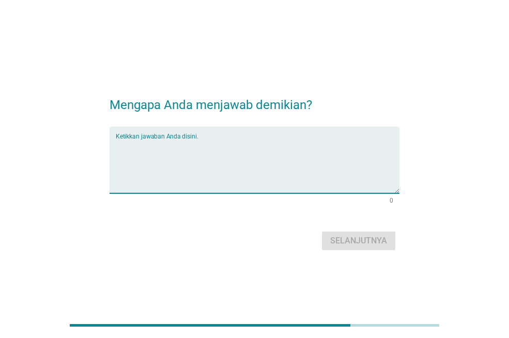
click at [198, 148] on textarea "Ketikkan jawaban Anda disini." at bounding box center [258, 166] width 284 height 54
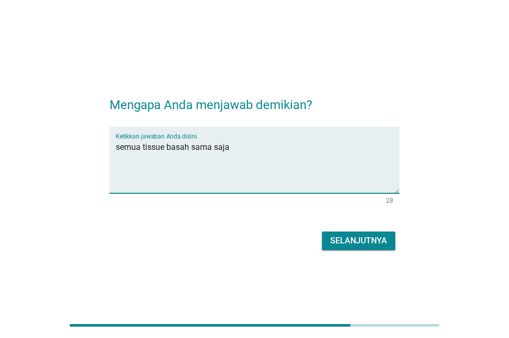
type textarea "semua tissue basah sama saja"
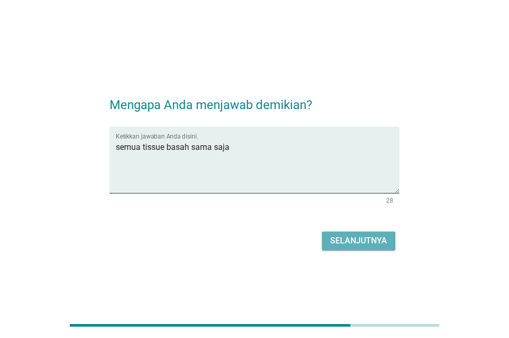
click at [361, 245] on div "Selanjutnya" at bounding box center [358, 241] width 57 height 12
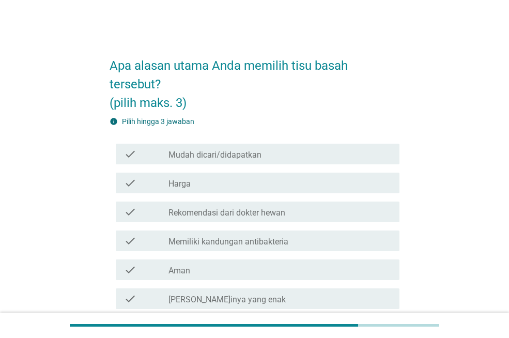
click at [216, 155] on label "Mudah dicari/didapatkan" at bounding box center [214, 155] width 93 height 10
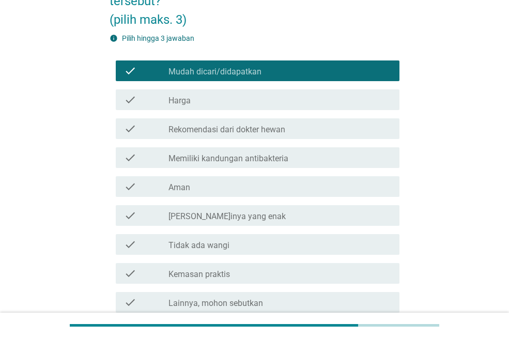
scroll to position [103, 0]
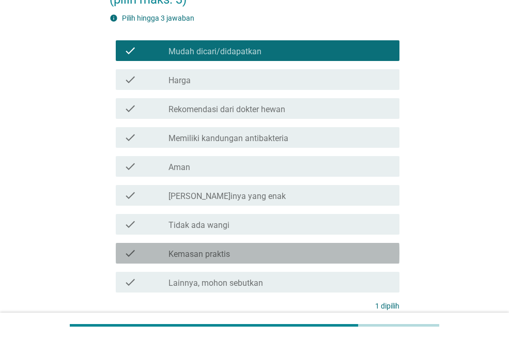
click at [225, 251] on label "Kemasan praktis" at bounding box center [198, 254] width 61 height 10
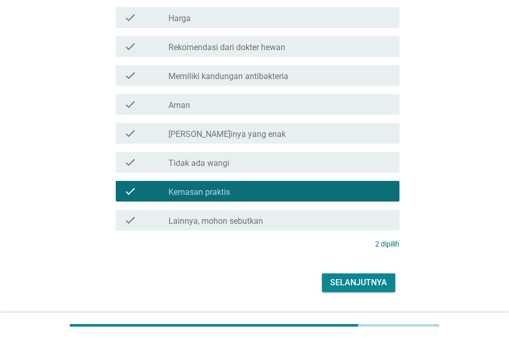
scroll to position [193, 0]
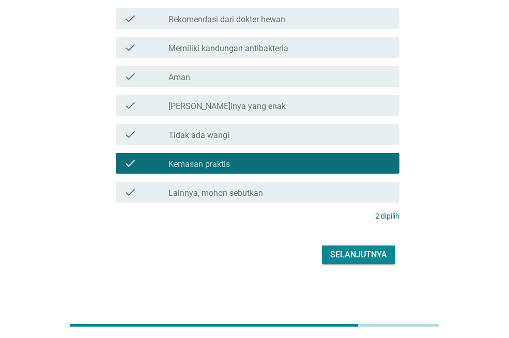
click at [366, 262] on button "Selanjutnya" at bounding box center [358, 254] width 73 height 19
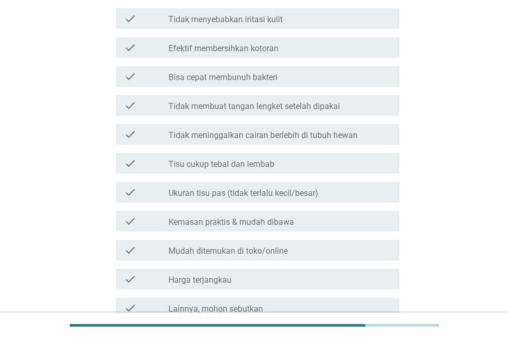
scroll to position [0, 0]
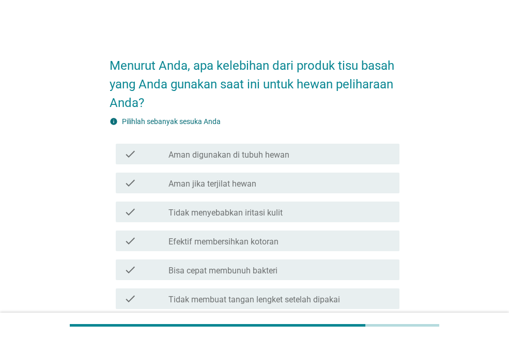
click at [233, 158] on label "Aman digunakan di tubuh hewan" at bounding box center [228, 155] width 121 height 10
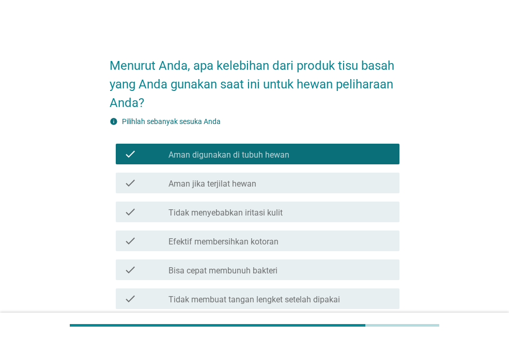
click at [247, 156] on label "Aman digunakan di tubuh hewan" at bounding box center [228, 155] width 121 height 10
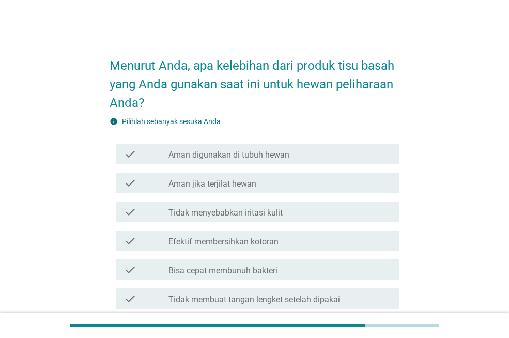
click at [269, 247] on div "check check_box_outline_blank Efektif membersihkan kotoran" at bounding box center [258, 240] width 284 height 21
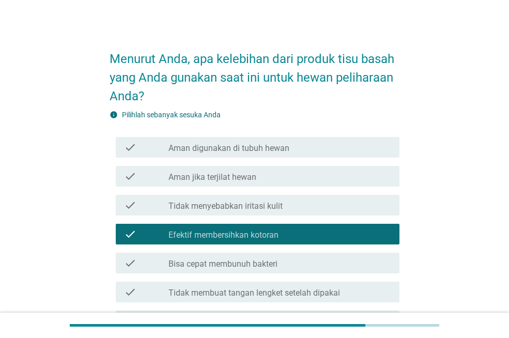
scroll to position [103, 0]
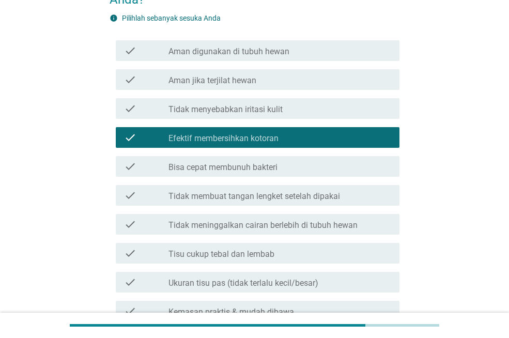
click at [285, 198] on label "Tidak membuat tangan lengket setelah dipakai" at bounding box center [254, 196] width 172 height 10
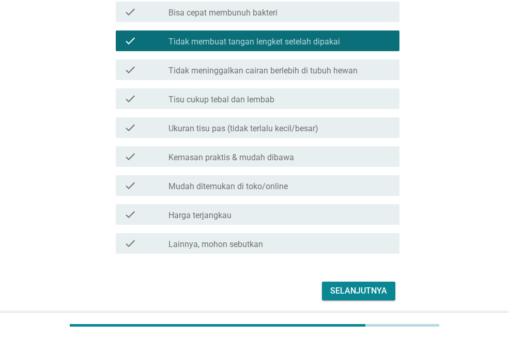
scroll to position [258, 0]
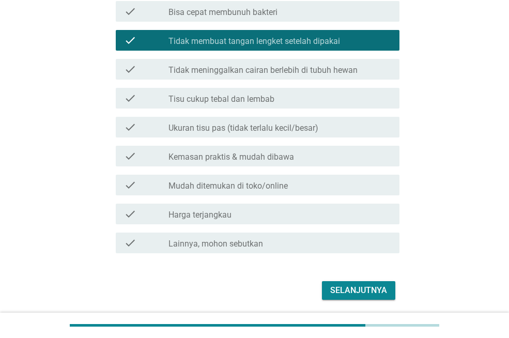
click at [267, 158] on label "Kemasan praktis & mudah dibawa" at bounding box center [231, 157] width 126 height 10
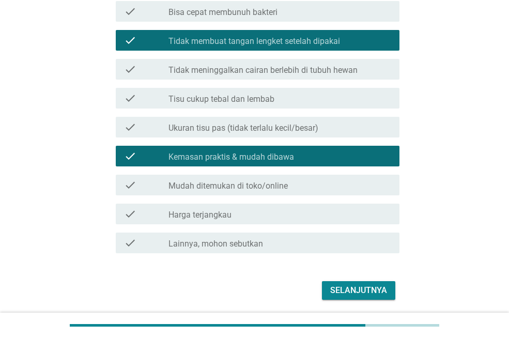
click at [341, 288] on div "Selanjutnya" at bounding box center [358, 290] width 57 height 12
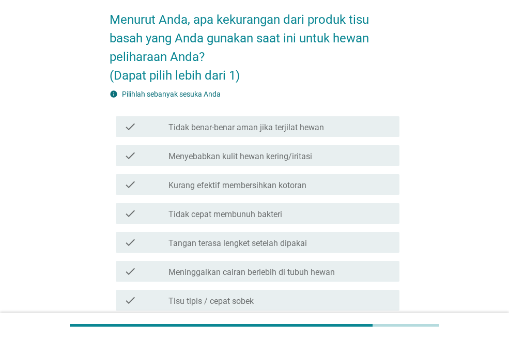
scroll to position [0, 0]
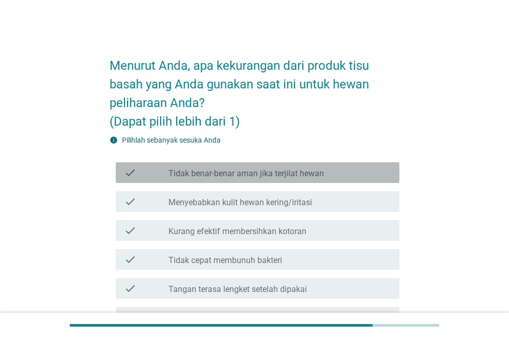
click at [286, 177] on label "Tidak benar-benar aman jika terjilat hewan" at bounding box center [245, 173] width 155 height 10
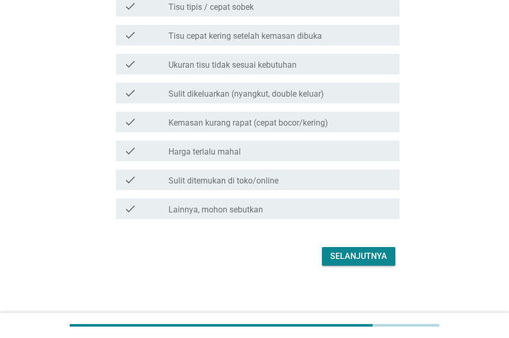
scroll to position [341, 0]
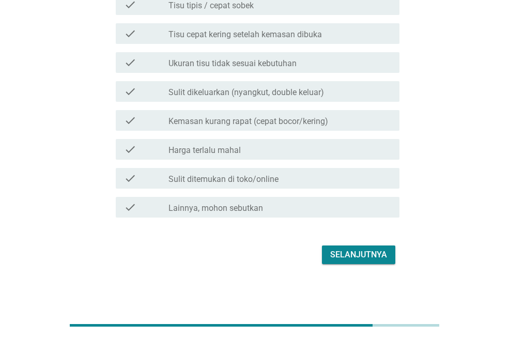
click at [368, 258] on div "Selanjutnya" at bounding box center [358, 254] width 57 height 12
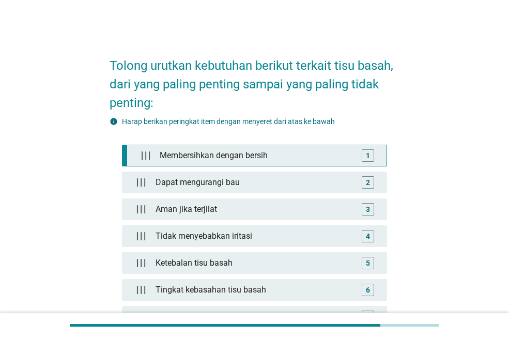
click at [271, 157] on div "Membersihkan dengan bersih" at bounding box center [256, 155] width 202 height 21
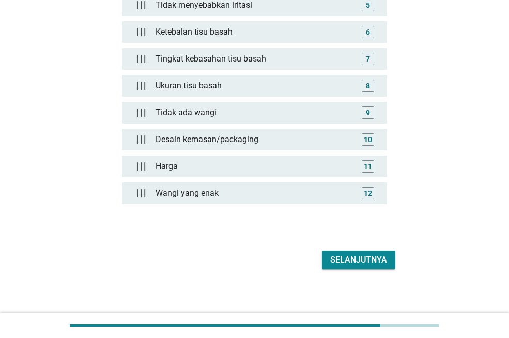
scroll to position [258, 0]
click at [389, 255] on button "Selanjutnya" at bounding box center [358, 259] width 73 height 19
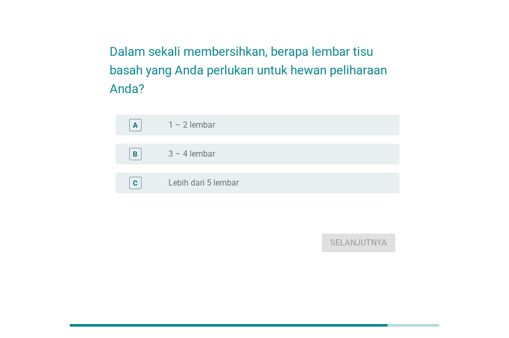
scroll to position [0, 0]
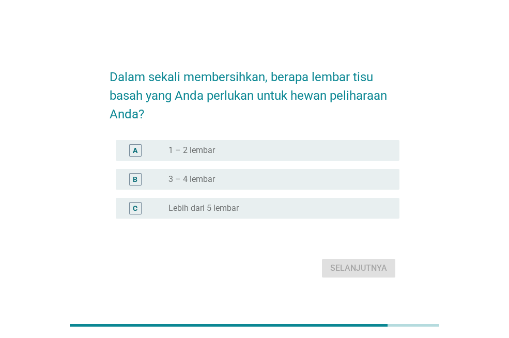
click at [217, 182] on div "radio_button_unchecked 3 – 4 lembar" at bounding box center [275, 179] width 214 height 10
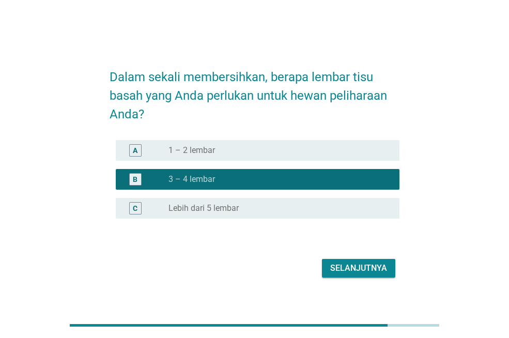
click at [359, 270] on div "Selanjutnya" at bounding box center [358, 268] width 57 height 12
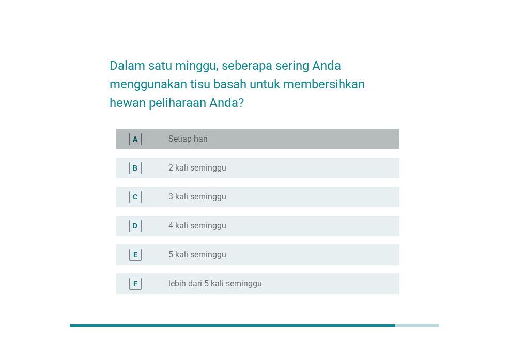
click at [188, 139] on label "Setiap hari" at bounding box center [187, 139] width 39 height 10
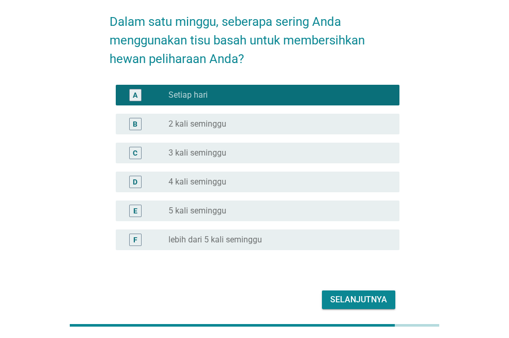
scroll to position [89, 0]
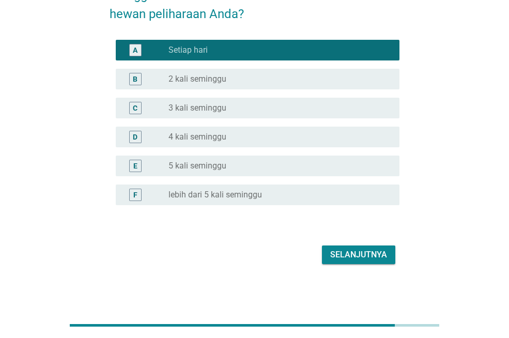
click at [376, 256] on div "Selanjutnya" at bounding box center [358, 254] width 57 height 12
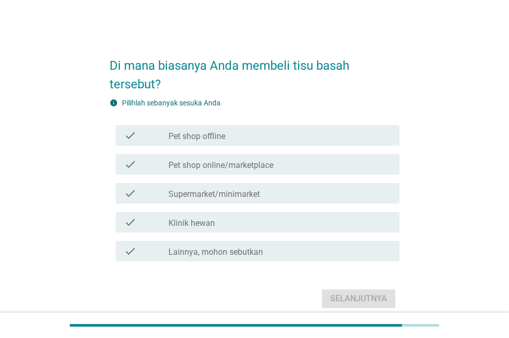
click at [223, 194] on label "Supermarket/minimarket" at bounding box center [213, 194] width 91 height 10
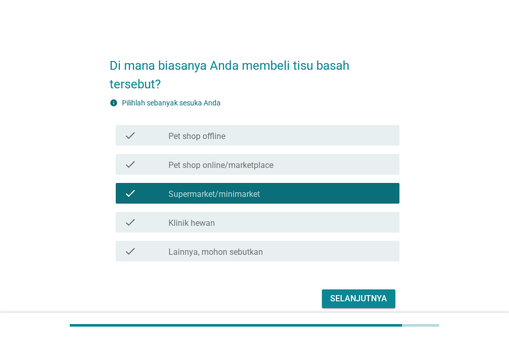
click at [348, 300] on div "Selanjutnya" at bounding box center [358, 298] width 57 height 12
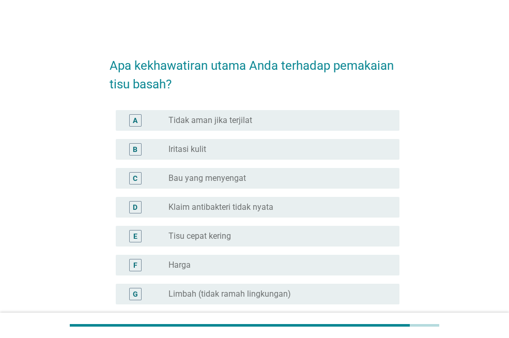
click at [201, 126] on div "radio_button_unchecked Tidak aman jika terjilat" at bounding box center [279, 120] width 223 height 12
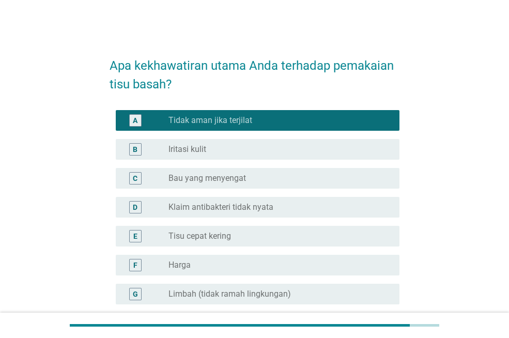
click at [203, 231] on label "Tisu cepat kering" at bounding box center [199, 236] width 63 height 10
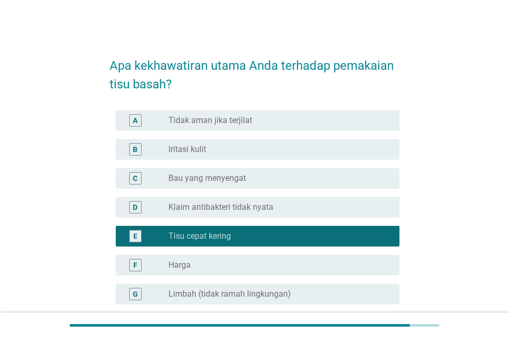
click at [228, 124] on label "Tidak aman jika terjilat" at bounding box center [210, 120] width 84 height 10
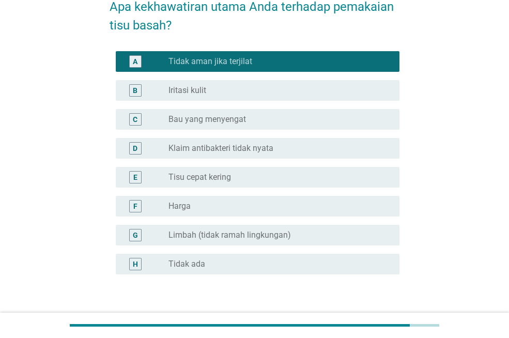
scroll to position [128, 0]
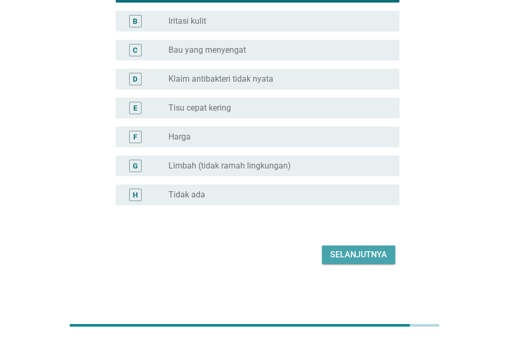
click at [371, 251] on div "Selanjutnya" at bounding box center [358, 254] width 57 height 12
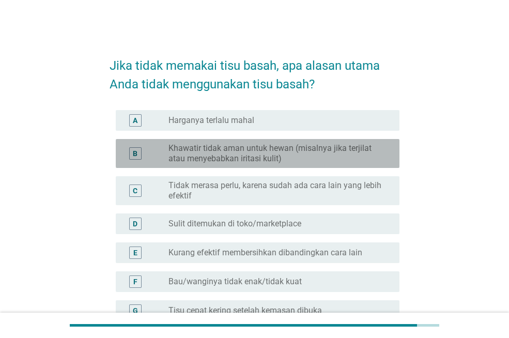
click at [240, 154] on label "Khawatir tidak aman untuk hewan (misalnya jika terjilat atau menyebabkan iritas…" at bounding box center [275, 153] width 214 height 21
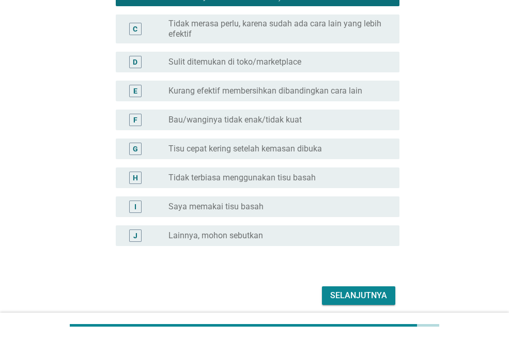
scroll to position [203, 0]
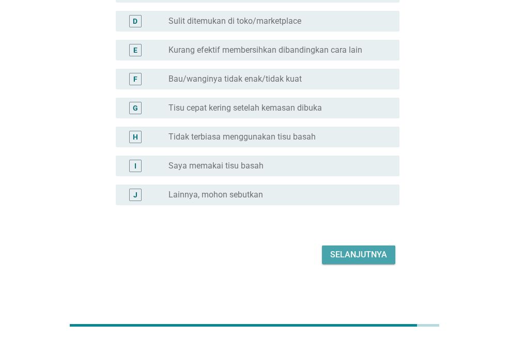
click at [350, 253] on div "Selanjutnya" at bounding box center [358, 254] width 57 height 12
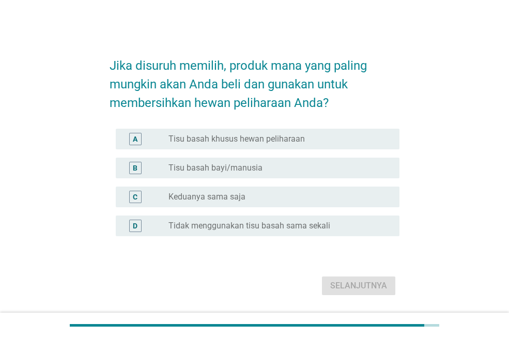
click at [222, 198] on label "Keduanya sama saja" at bounding box center [206, 197] width 77 height 10
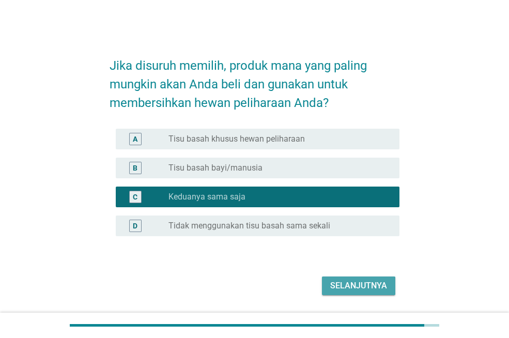
click at [357, 282] on div "Selanjutnya" at bounding box center [358, 285] width 57 height 12
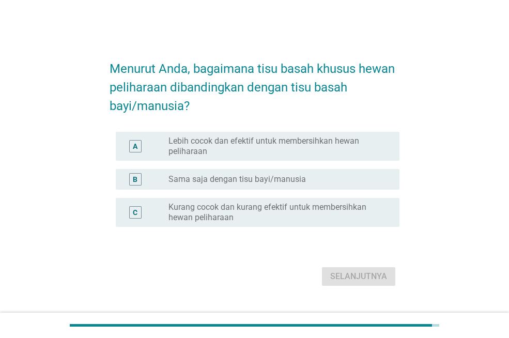
click at [231, 182] on label "Sama saja dengan tisu bayi/manusia" at bounding box center [236, 179] width 137 height 10
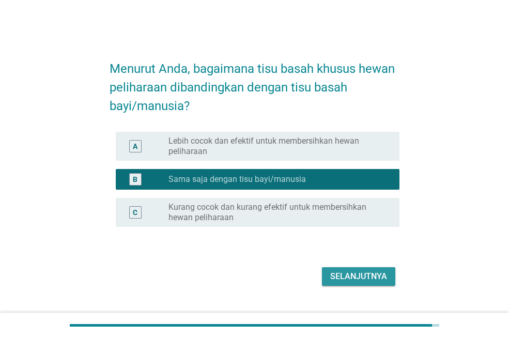
click at [348, 277] on div "Selanjutnya" at bounding box center [358, 276] width 57 height 12
